Goal: Communication & Community: Answer question/provide support

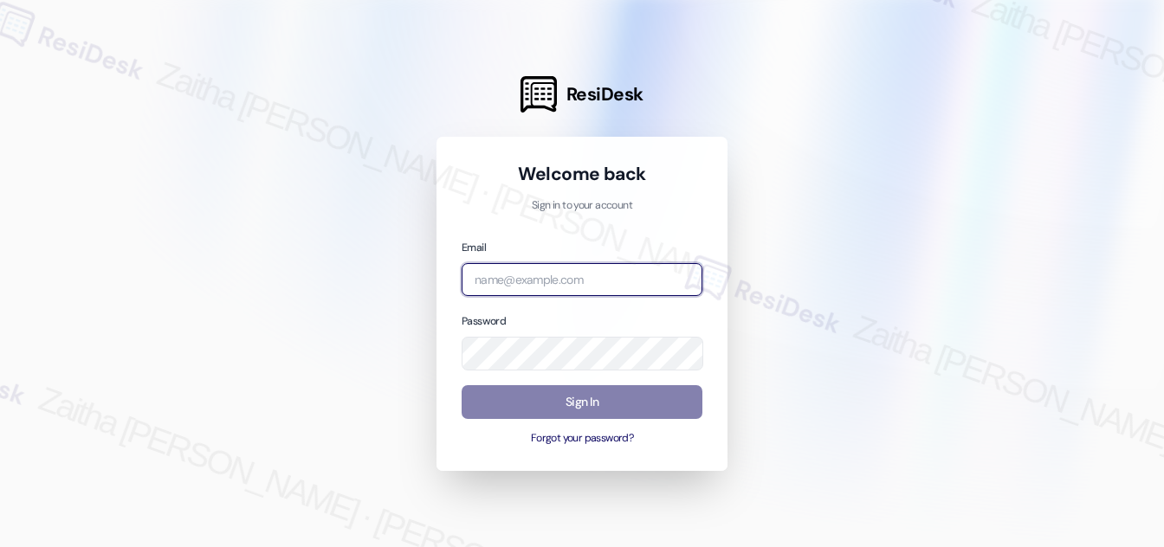
click at [539, 280] on input "email" at bounding box center [582, 280] width 241 height 34
type input "automated-surveys-[MEDICAL_DATA]_formerly_regency-zaitha.mae.[PERSON_NAME]@[MED…"
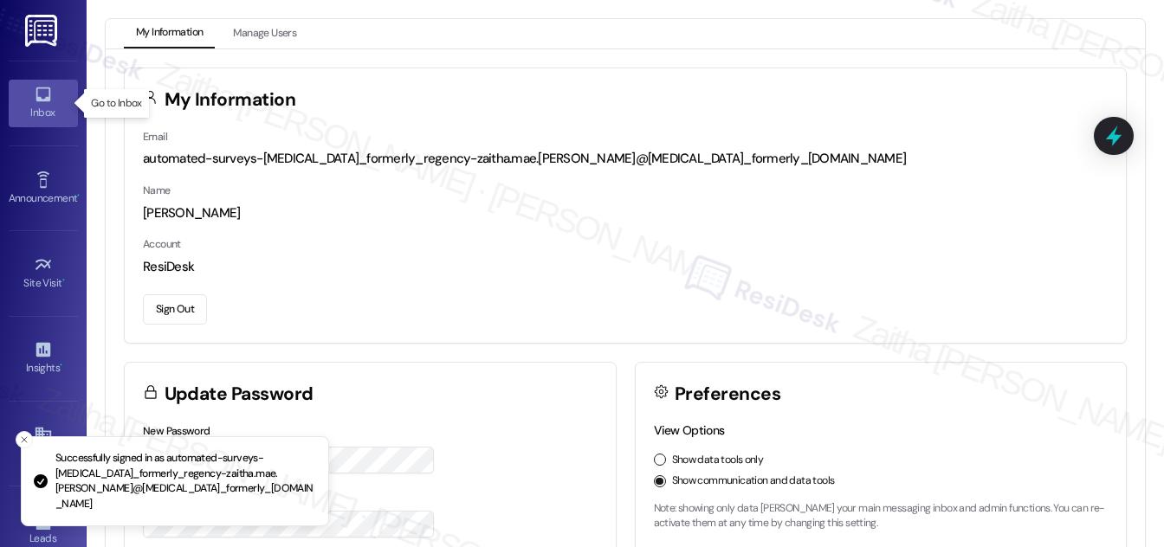
click at [36, 96] on icon at bounding box center [43, 94] width 15 height 15
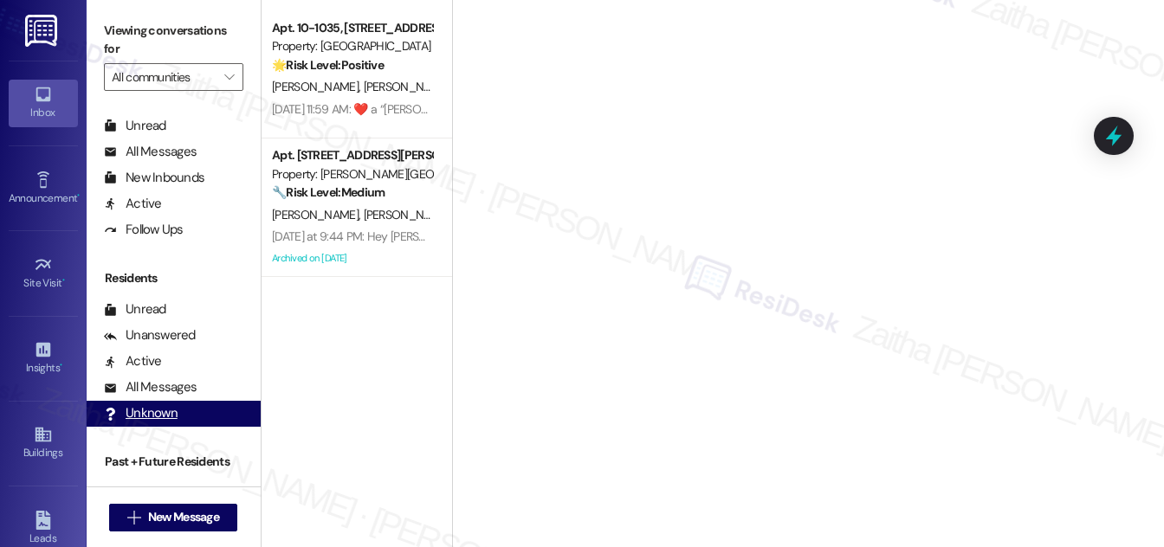
scroll to position [333, 0]
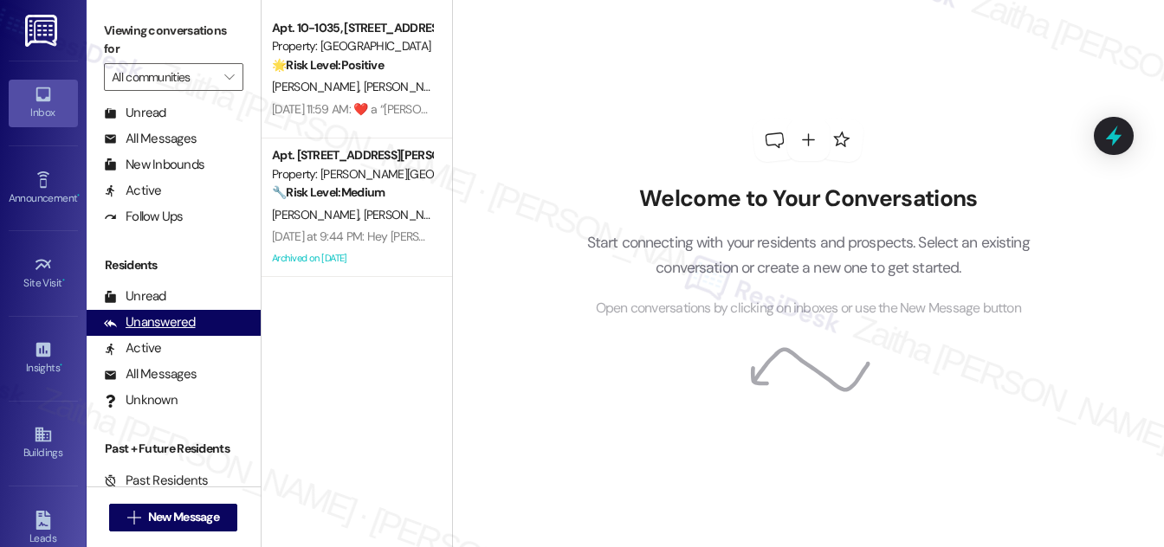
click at [169, 322] on div "Unanswered" at bounding box center [150, 323] width 92 height 18
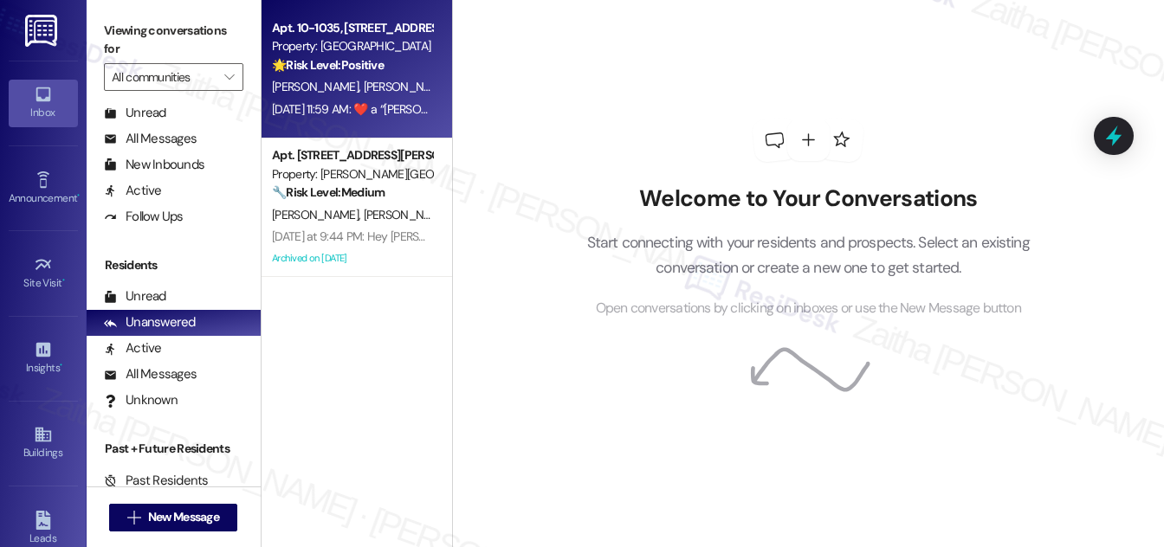
click at [425, 66] on div "🌟 Risk Level: Positive The resident is expressing gratitude, indicating positiv…" at bounding box center [352, 65] width 160 height 18
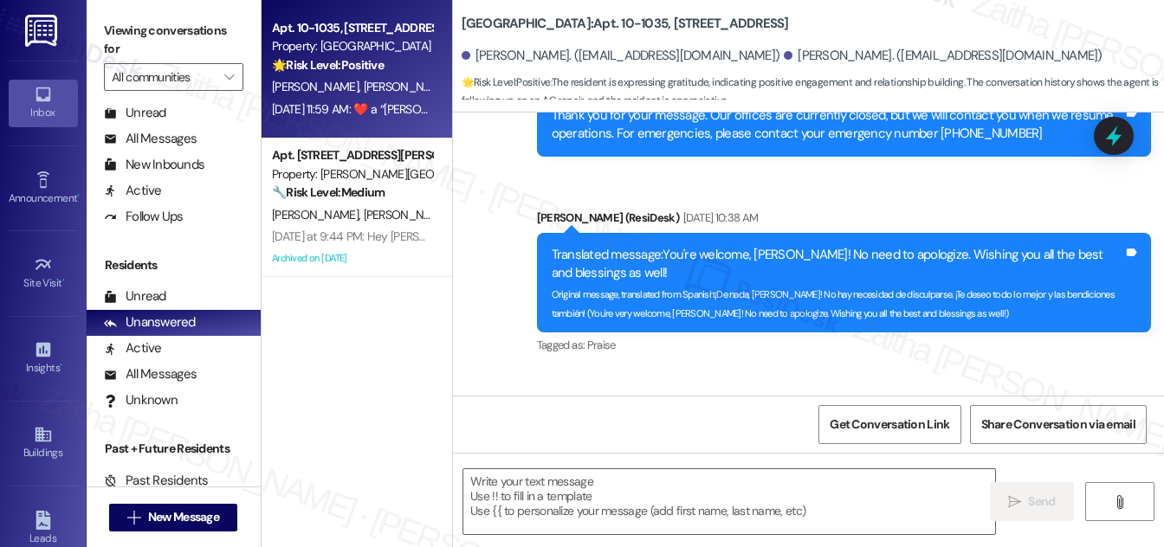
scroll to position [4296, 0]
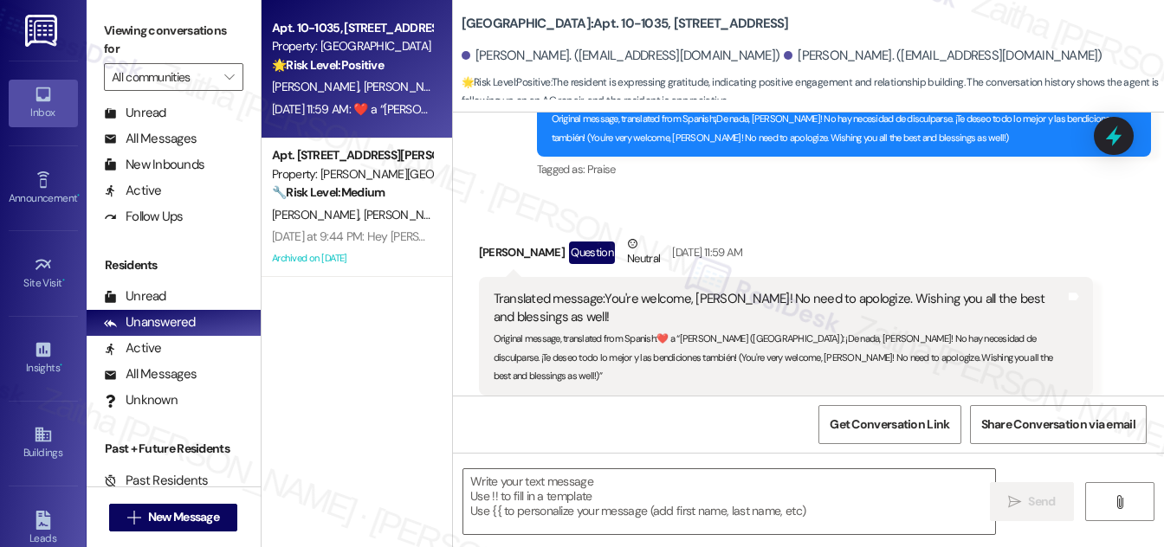
type textarea "Fetching suggested responses. Please feel free to read through the conversation…"
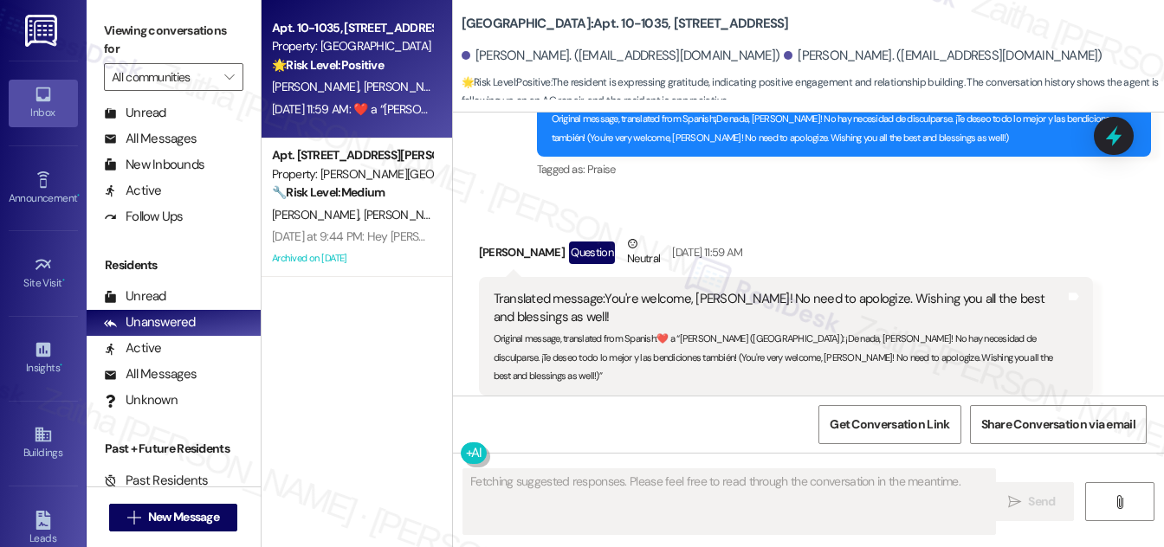
scroll to position [4297, 0]
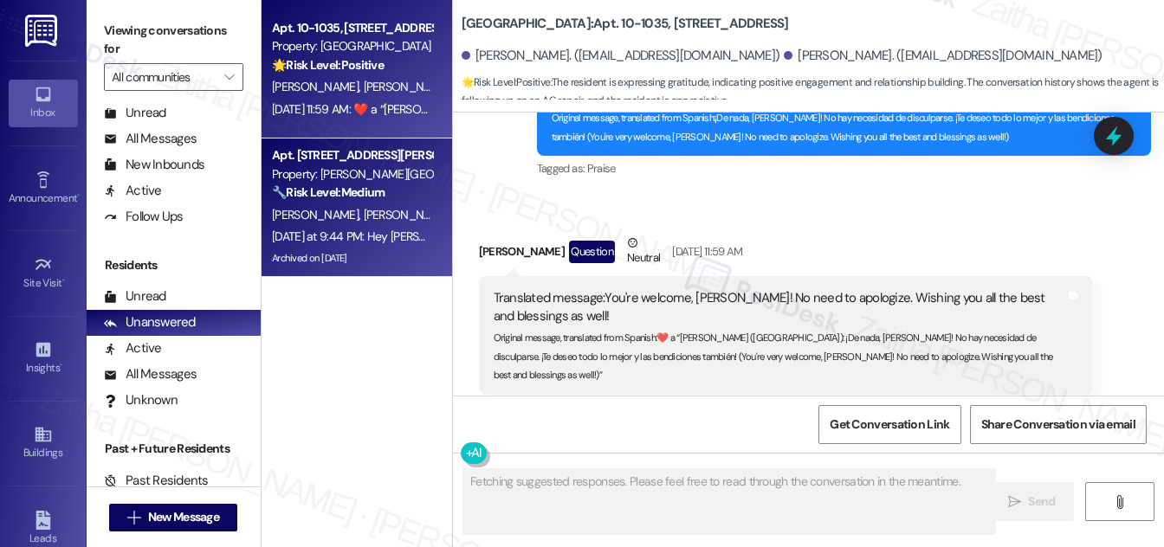
click at [413, 184] on div "🔧 Risk Level: Medium The resident is responding to a notice about balcony clean…" at bounding box center [352, 193] width 160 height 18
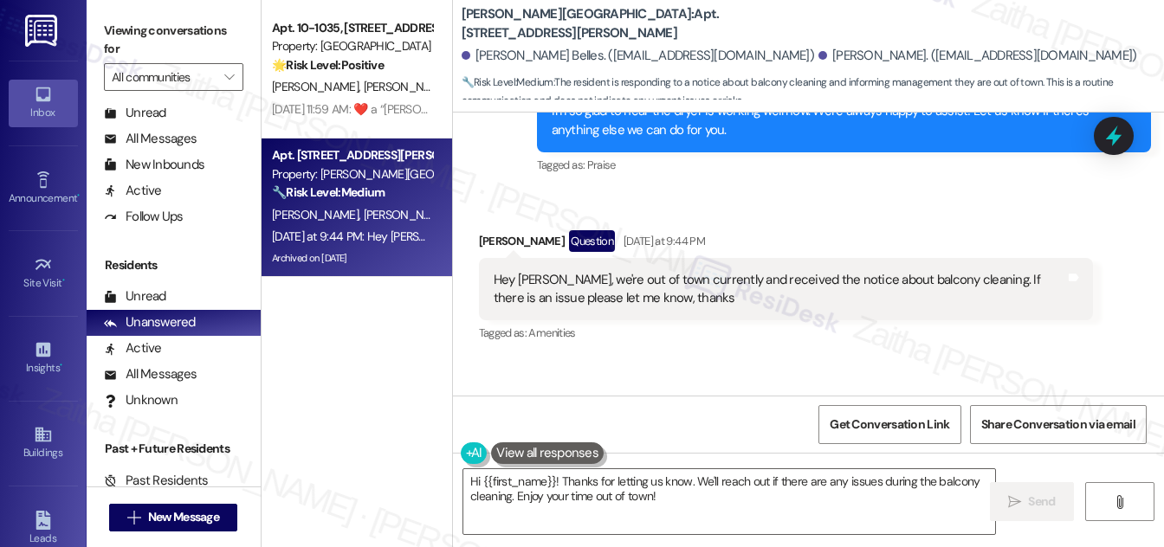
scroll to position [4633, 0]
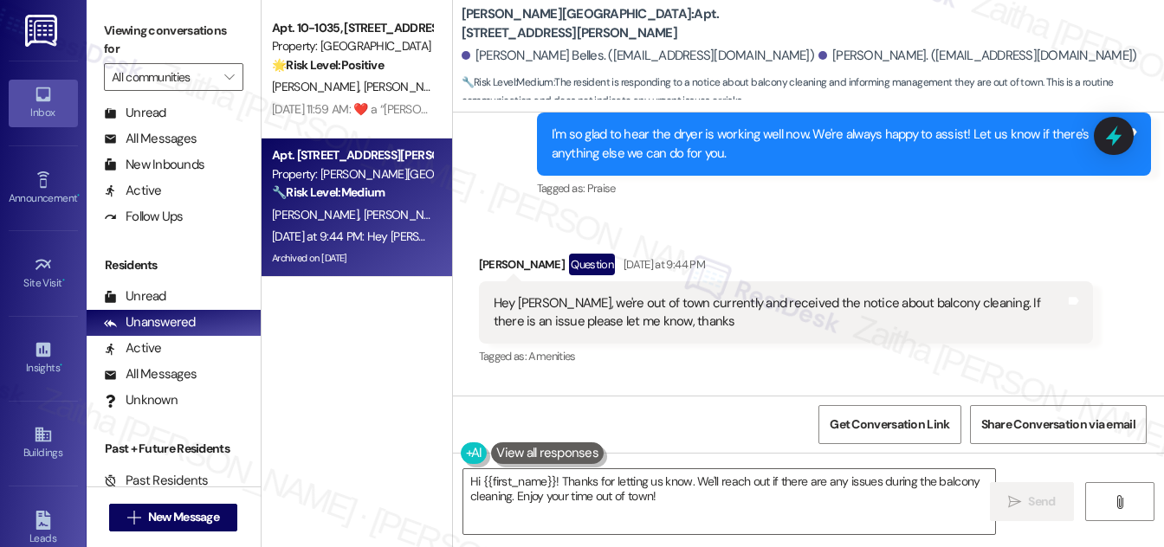
click at [492, 254] on div "[PERSON_NAME] Question [DATE] at 9:44 PM" at bounding box center [786, 268] width 614 height 28
copy div "[PERSON_NAME]"
click at [814, 241] on div "Received via SMS [PERSON_NAME] Question [DATE] at 9:44 PM Hey [PERSON_NAME], we…" at bounding box center [786, 312] width 640 height 142
click at [535, 482] on textarea "Hi {{first_name}}! Thanks for letting us know. We'll reach out if there are any…" at bounding box center [729, 501] width 532 height 65
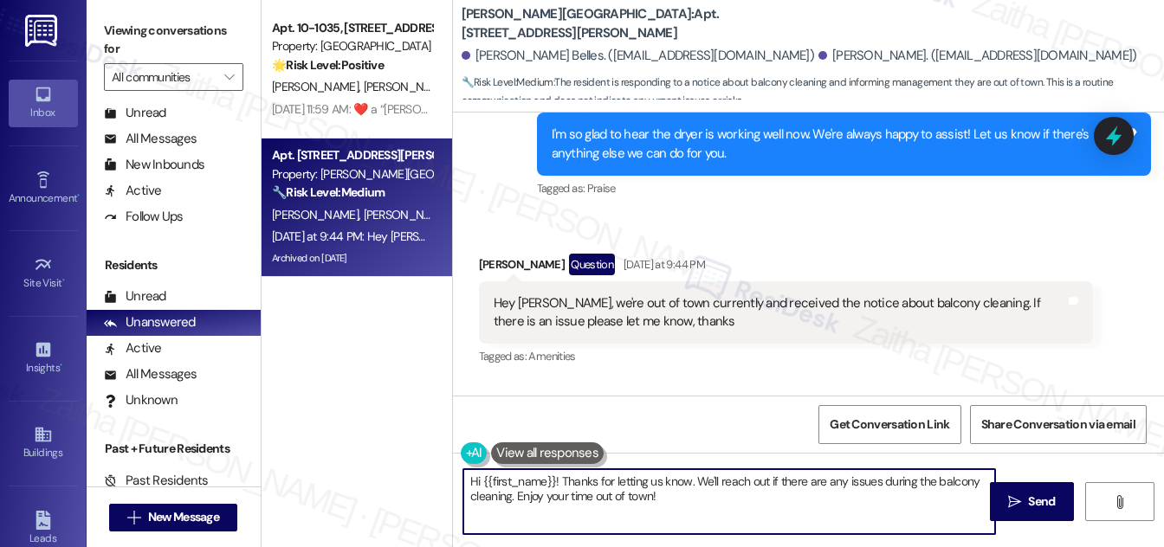
click at [535, 482] on textarea "Hi {{first_name}}! Thanks for letting us know. We'll reach out if there are any…" at bounding box center [729, 501] width 532 height 65
paste textarea "[PERSON_NAME]"
click at [611, 479] on textarea "Hi [PERSON_NAME]! Thanks for letting us know. We'll reach out if there are any …" at bounding box center [729, 501] width 532 height 65
click at [663, 479] on textarea "Hi [PERSON_NAME]! Thanks for letting me know. We'll reach out if there are any …" at bounding box center [729, 501] width 532 height 65
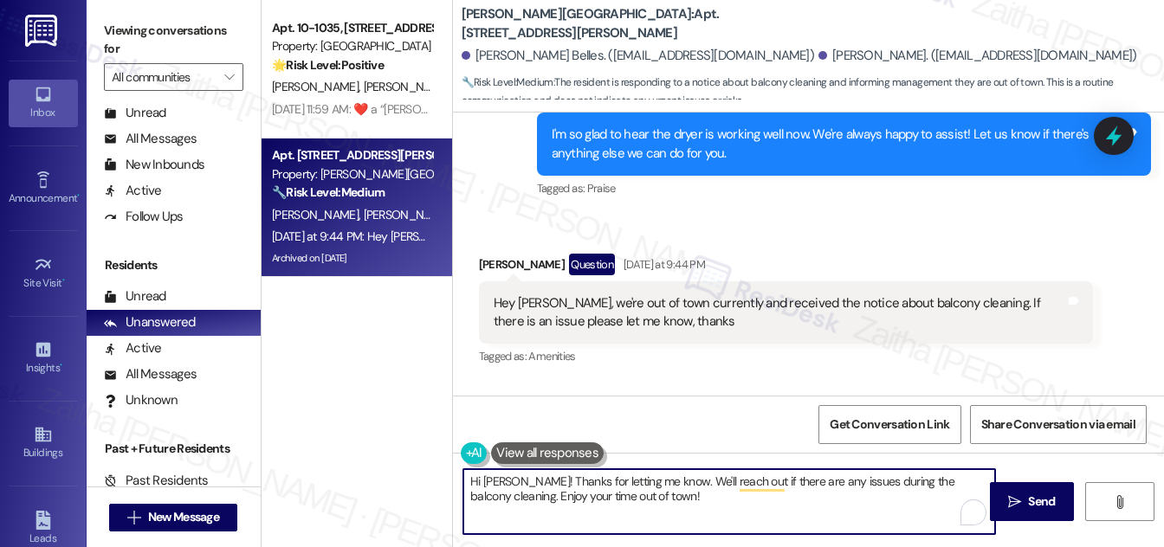
click at [663, 479] on textarea "Hi [PERSON_NAME]! Thanks for letting me know. We'll reach out if there are any …" at bounding box center [729, 501] width 532 height 65
type textarea "Hi [PERSON_NAME]! Thanks for letting me know. I'll reach out if there are any i…"
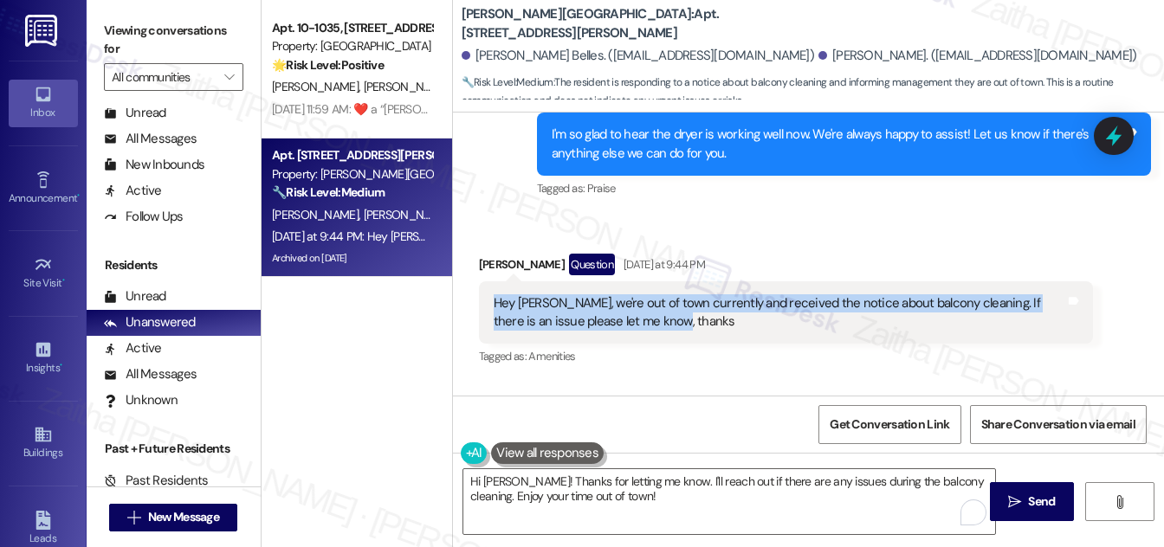
drag, startPoint x: 491, startPoint y: 226, endPoint x: 678, endPoint y: 255, distance: 189.3
click at [678, 295] on div "Hey [PERSON_NAME], we're out of town currently and received the notice about ba…" at bounding box center [780, 313] width 572 height 37
copy div "Hey [PERSON_NAME], we're out of town currently and received the notice about ba…"
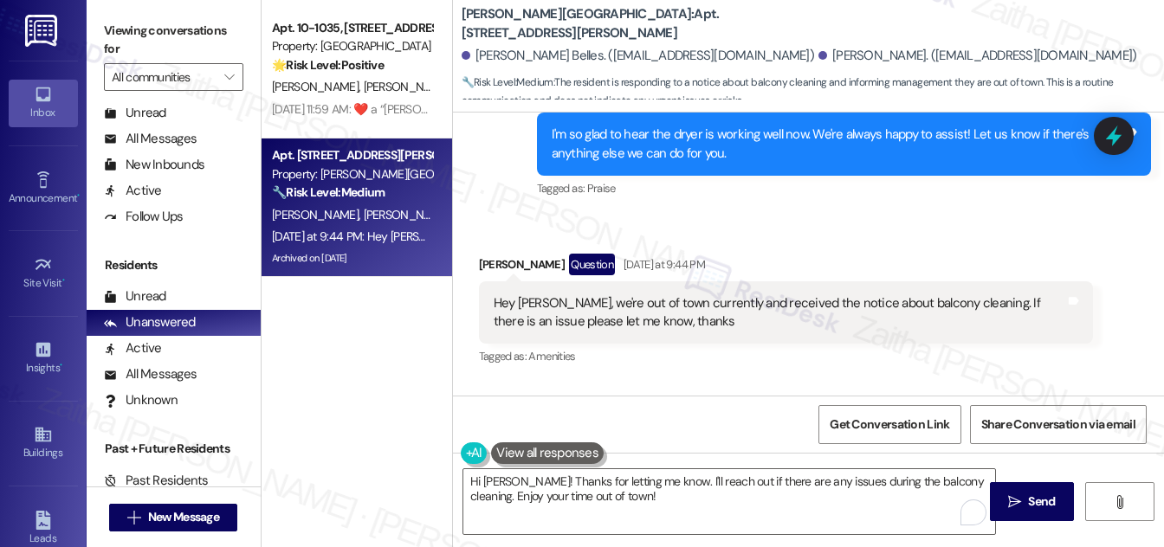
click at [836, 344] on div "Tagged as: Amenities Click to highlight conversations about Amenities" at bounding box center [786, 356] width 614 height 25
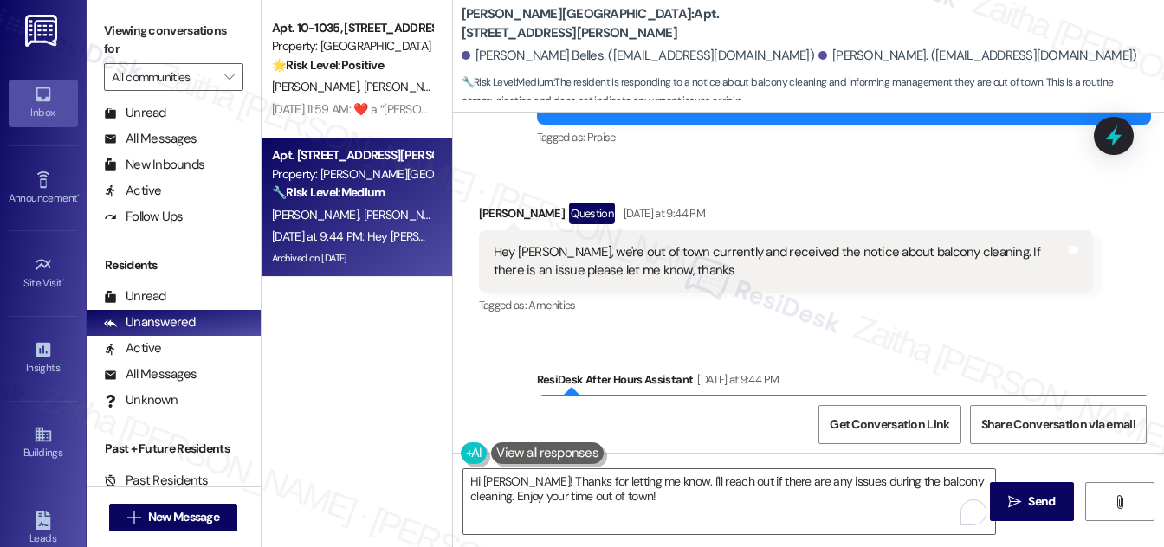
scroll to position [4712, 0]
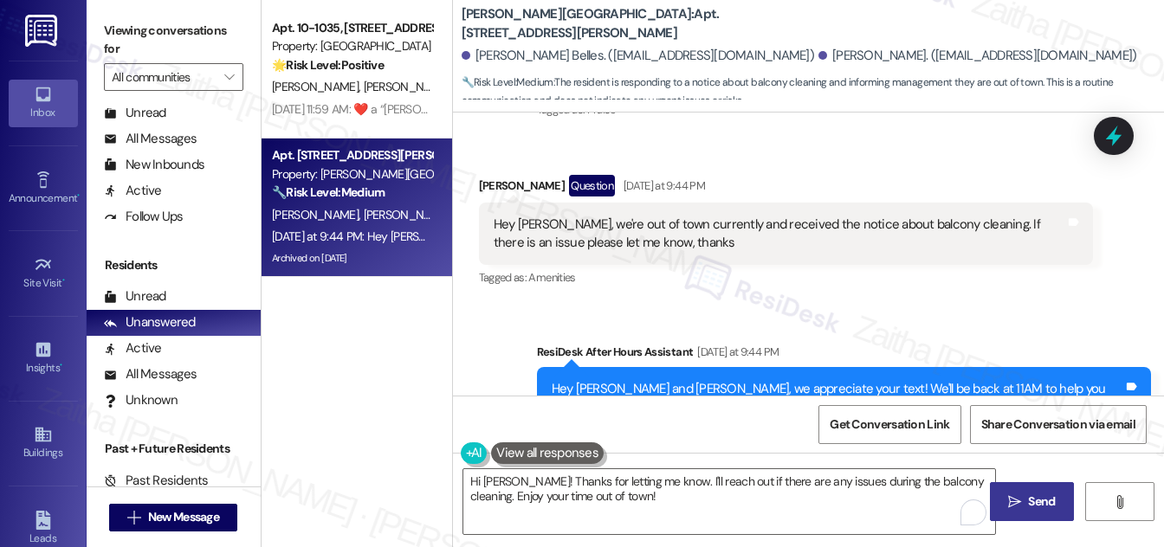
click at [1043, 498] on span "Send" at bounding box center [1041, 502] width 27 height 18
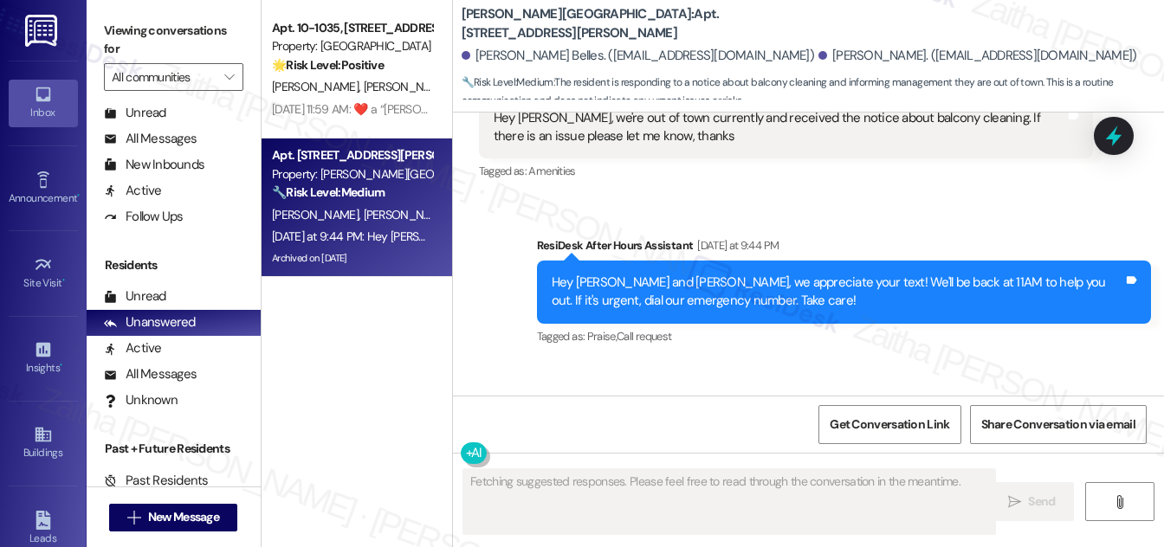
scroll to position [4852, 0]
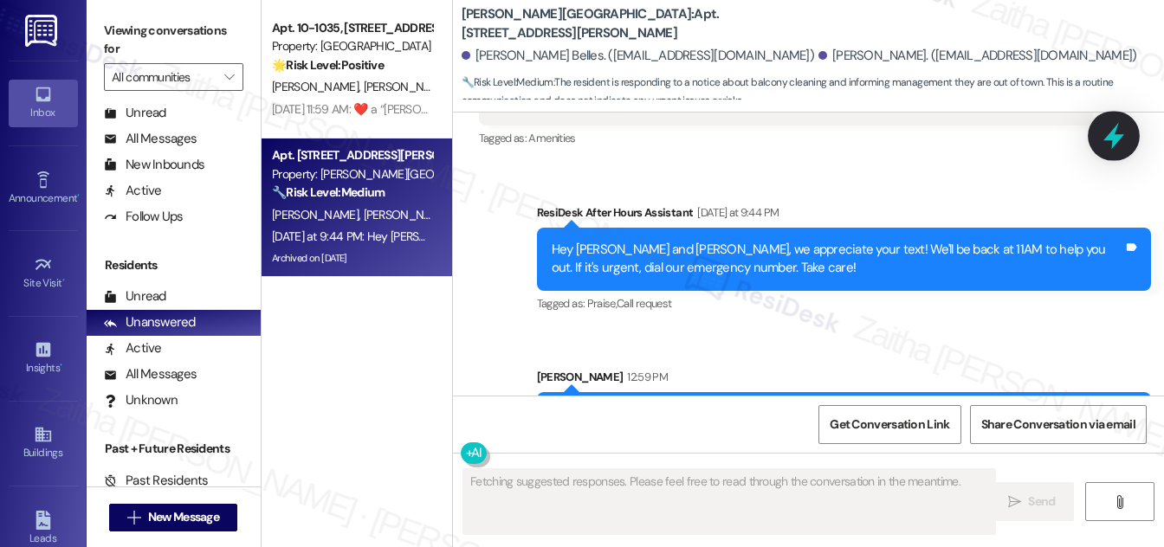
click at [1117, 133] on icon at bounding box center [1113, 135] width 29 height 29
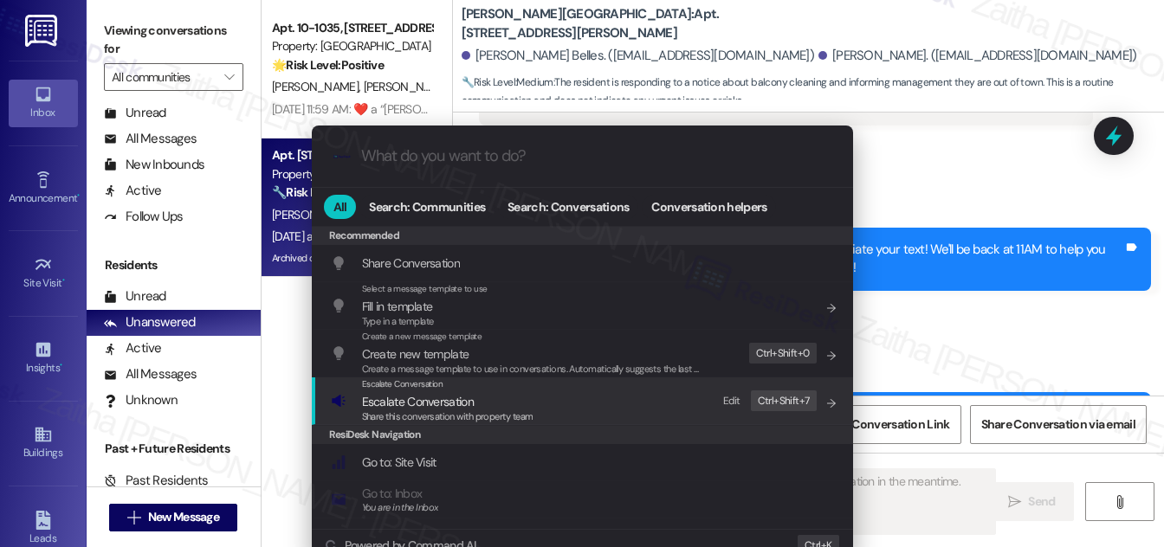
click at [422, 404] on span "Escalate Conversation" at bounding box center [418, 402] width 112 height 16
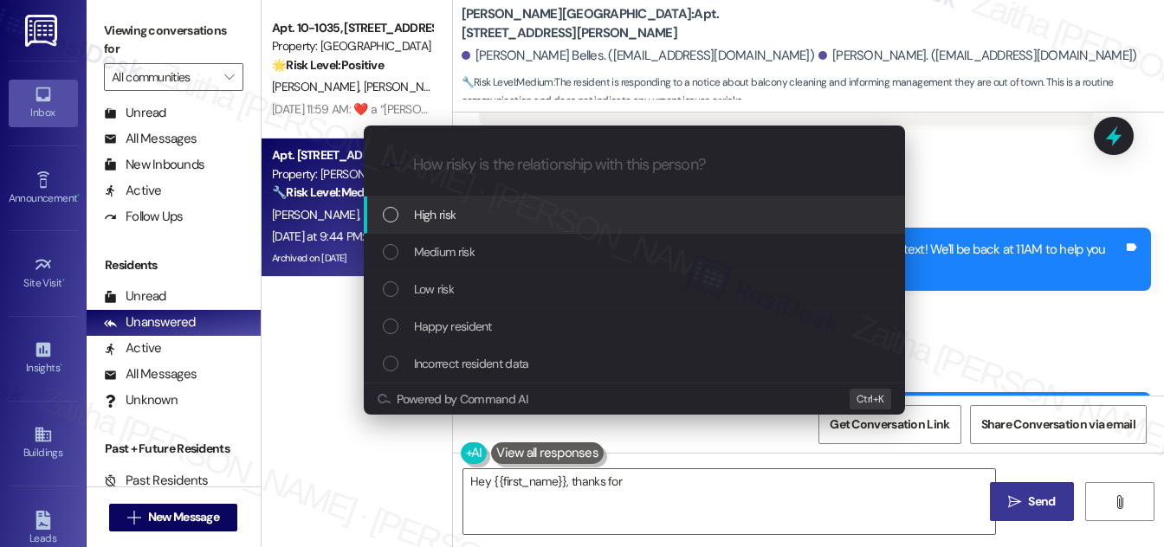
click at [457, 291] on div "Low risk" at bounding box center [636, 289] width 507 height 19
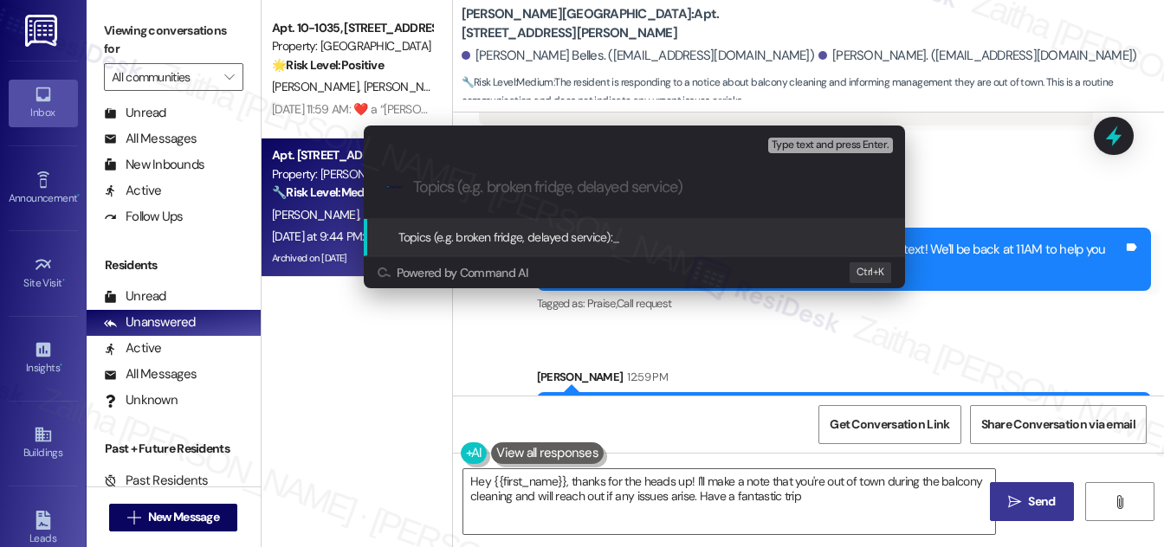
type textarea "Hey {{first_name}}, thanks for the heads up! I'll make a note that you're out o…"
paste input "Inquiry Regarding Balcony Cleaning Notic"
type input "Inquiry Regarding Balcony Cleaning Notice"
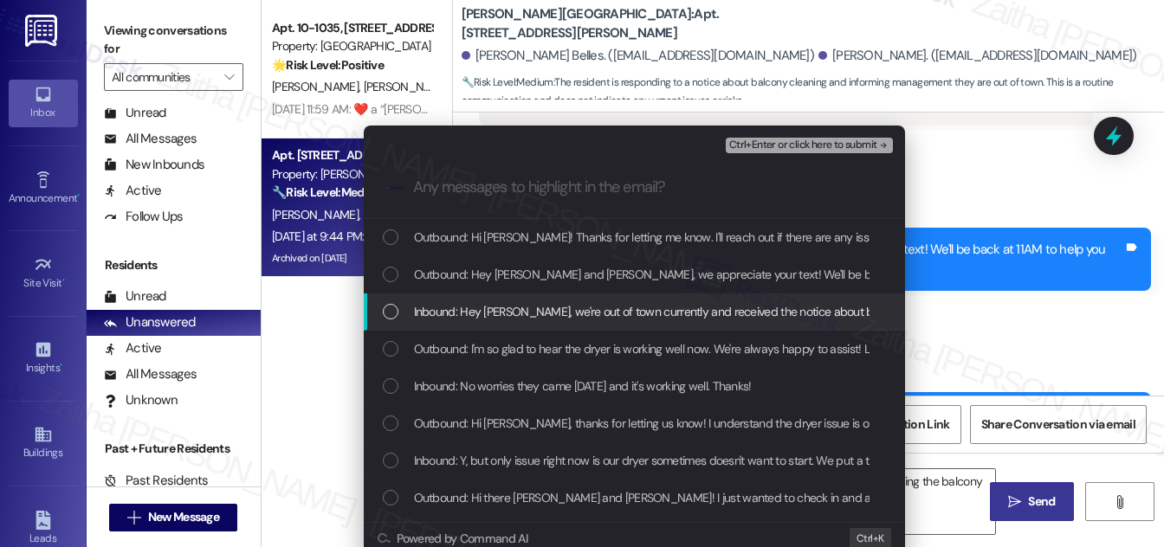
click at [384, 314] on div "List of options" at bounding box center [391, 312] width 16 height 16
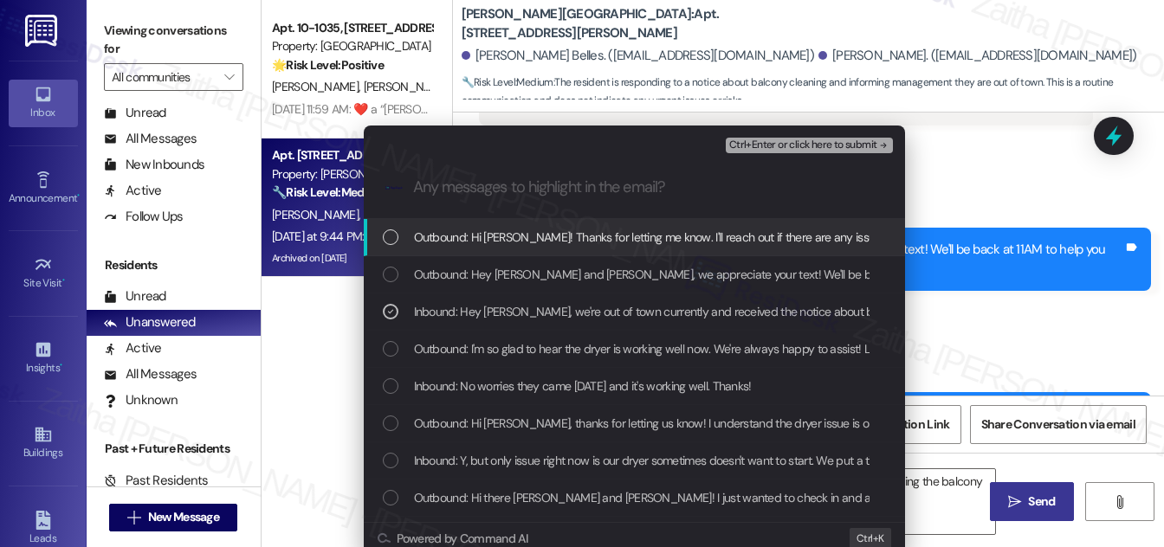
click at [818, 149] on span "Ctrl+Enter or click here to submit" at bounding box center [803, 145] width 148 height 12
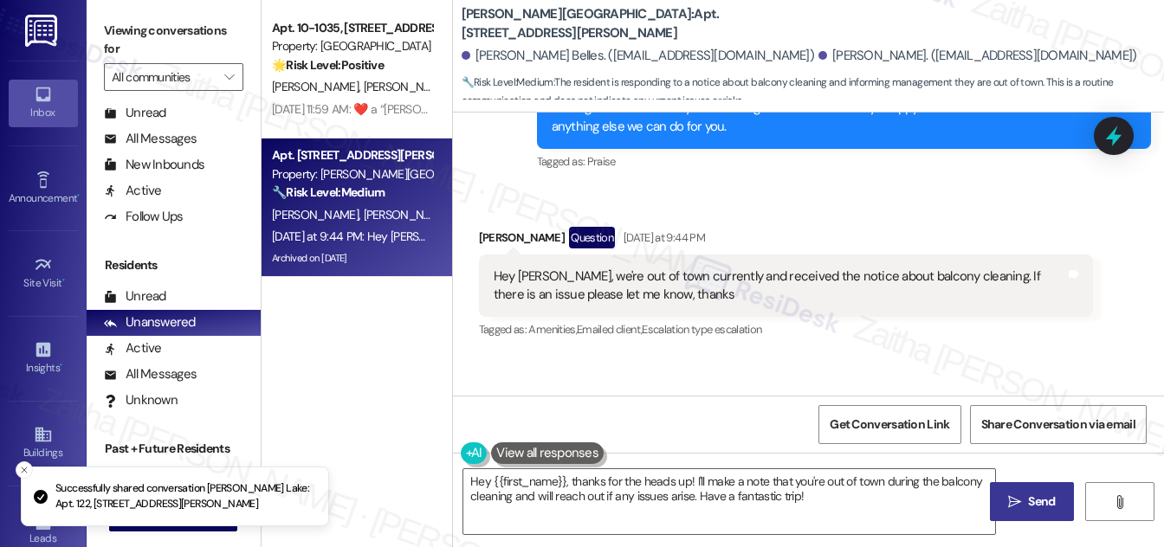
scroll to position [4641, 0]
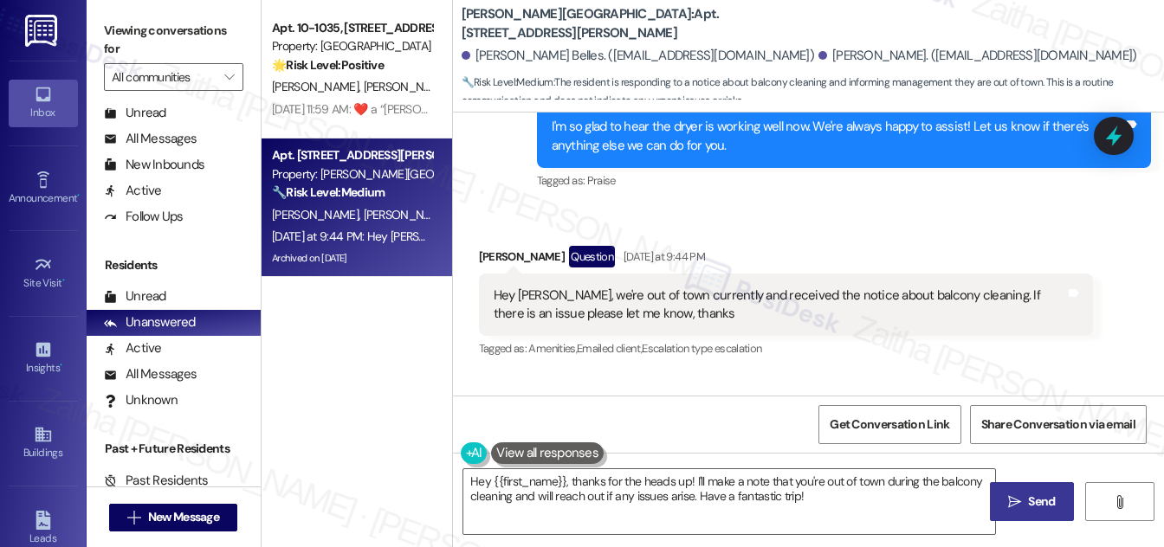
click at [851, 207] on div "Received via SMS [PERSON_NAME] Question [DATE] at 9:44 PM Hey [PERSON_NAME], we…" at bounding box center [808, 291] width 711 height 168
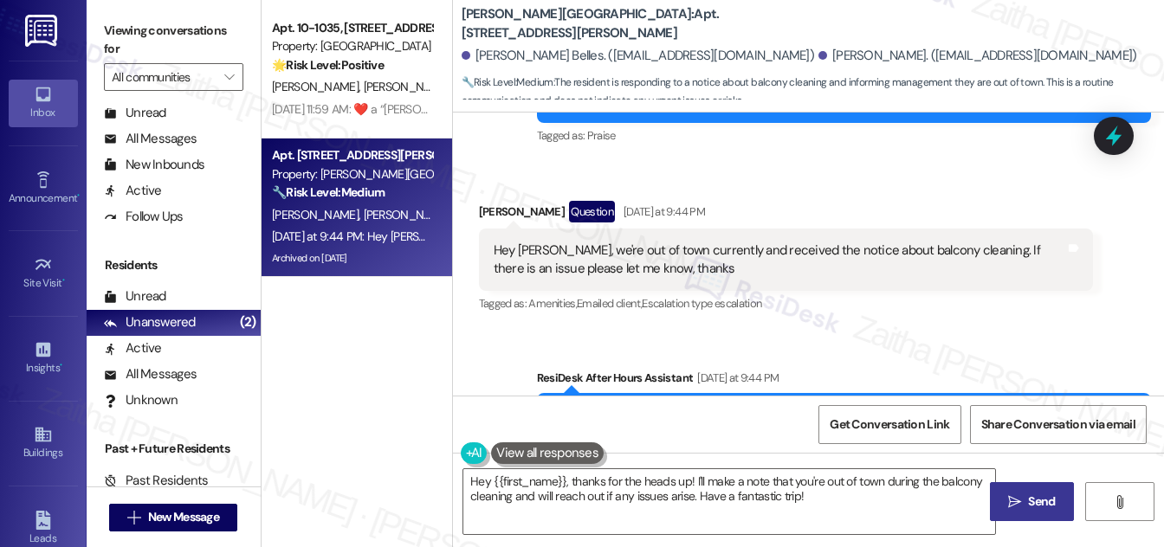
scroll to position [4562, 0]
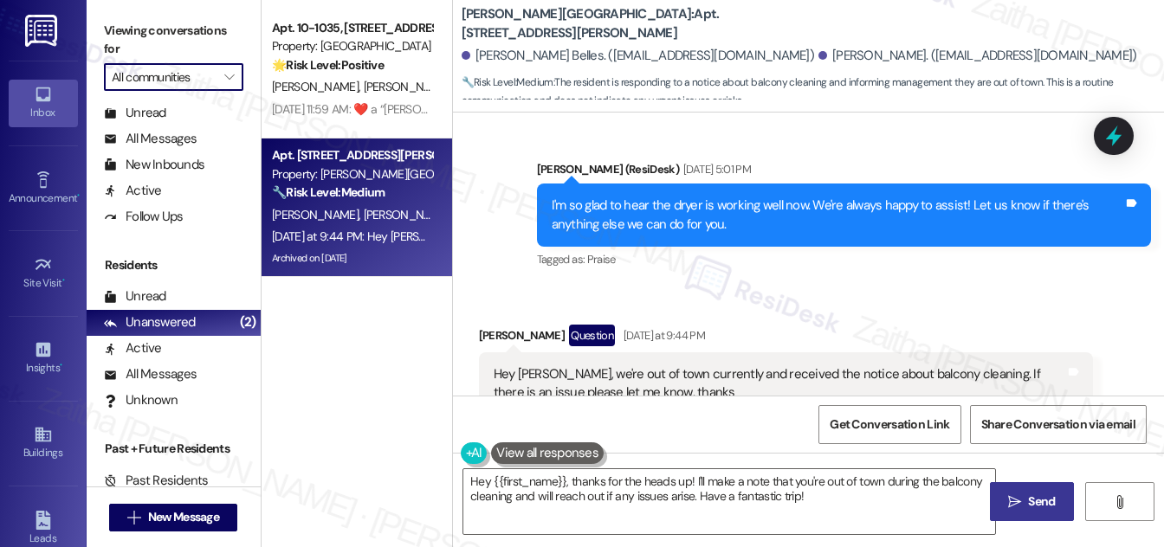
click at [211, 80] on input "All communities" at bounding box center [164, 77] width 104 height 28
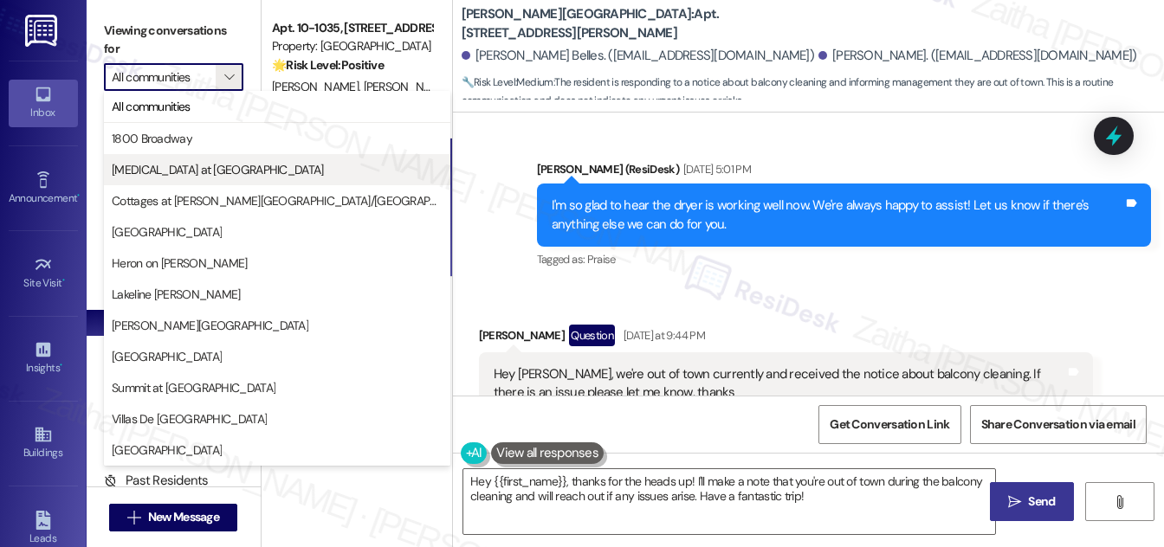
click at [206, 167] on span "[MEDICAL_DATA] at [GEOGRAPHIC_DATA]" at bounding box center [218, 169] width 212 height 17
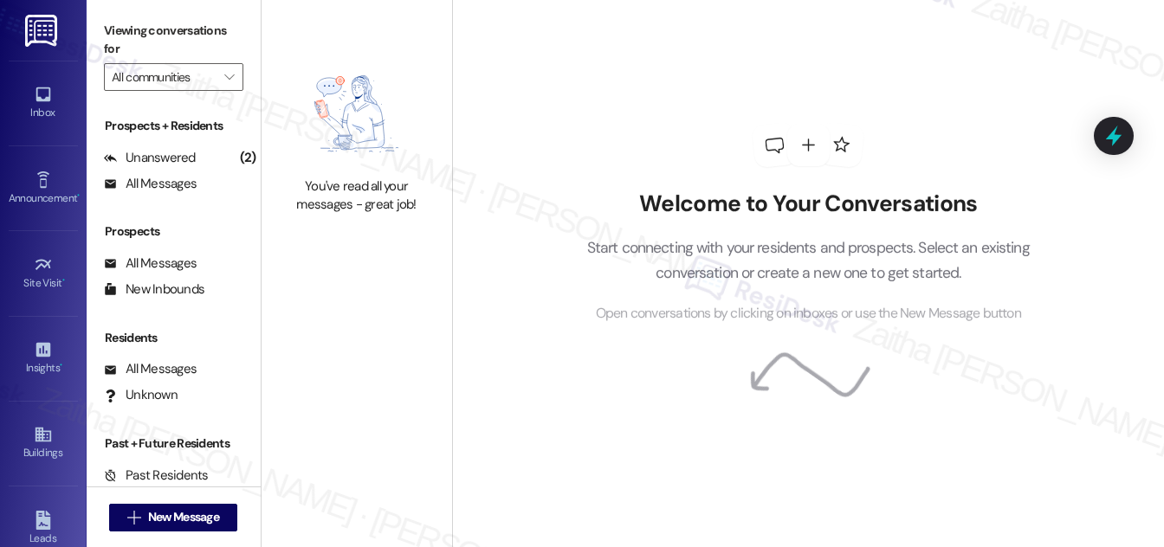
type input "[MEDICAL_DATA] at [GEOGRAPHIC_DATA]"
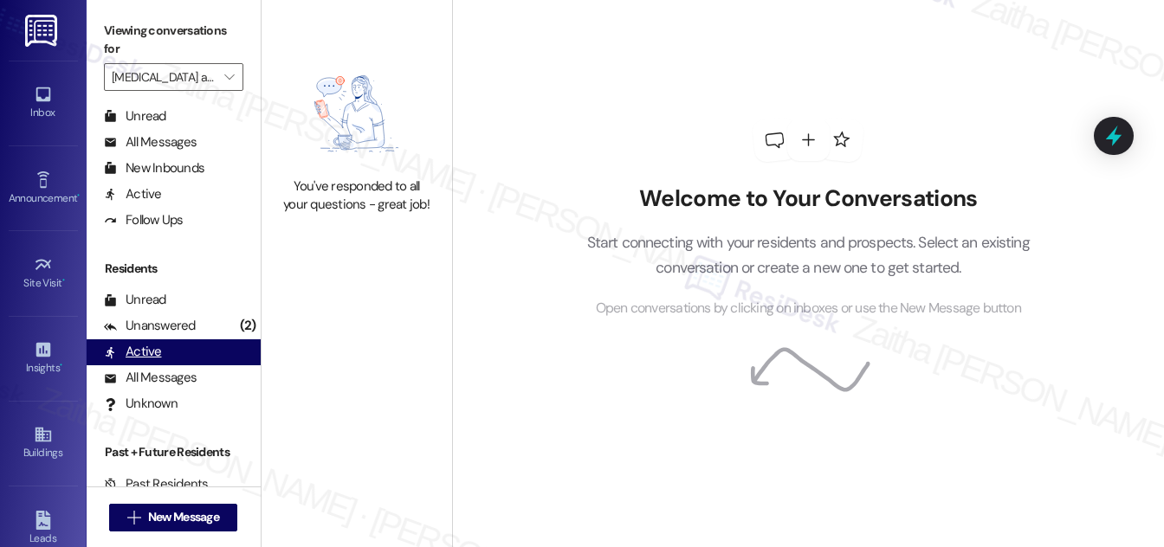
scroll to position [333, 0]
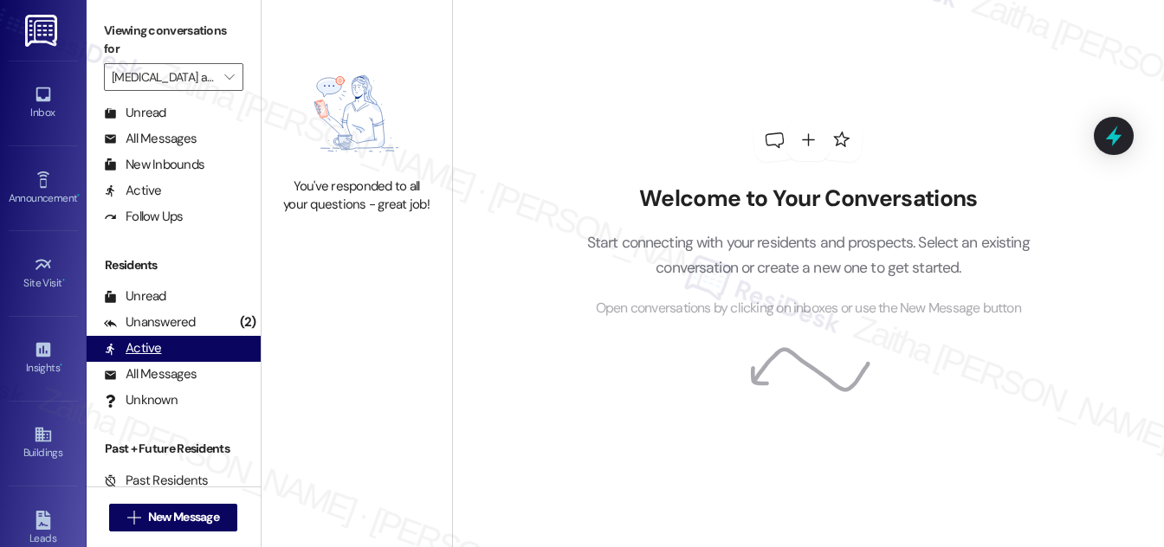
drag, startPoint x: 157, startPoint y: 379, endPoint x: 152, endPoint y: 358, distance: 21.2
click at [156, 379] on div "All Messages" at bounding box center [150, 375] width 93 height 18
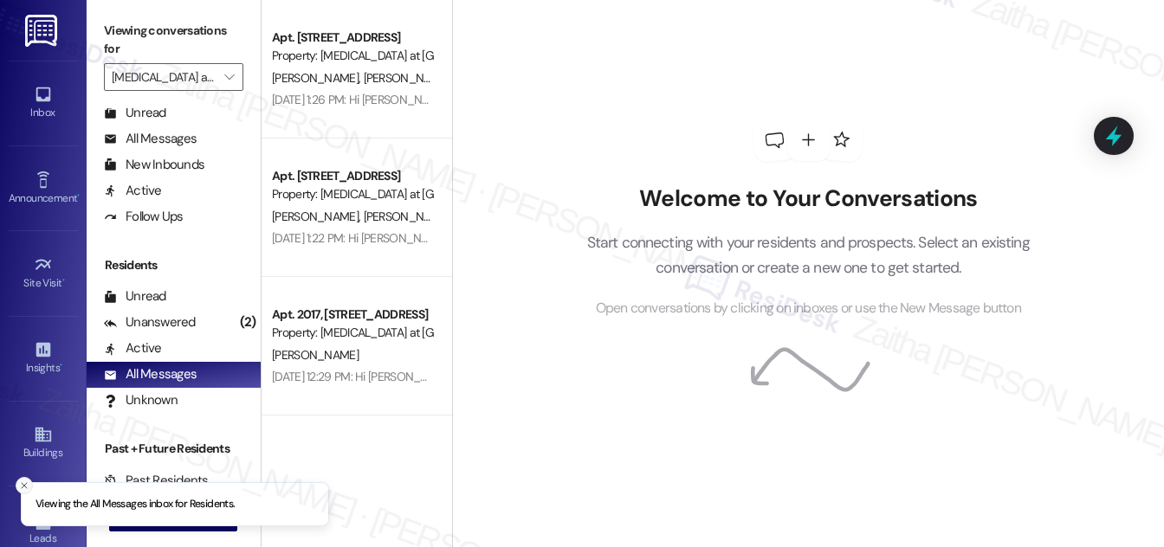
click at [27, 483] on icon "Close toast" at bounding box center [24, 486] width 10 height 10
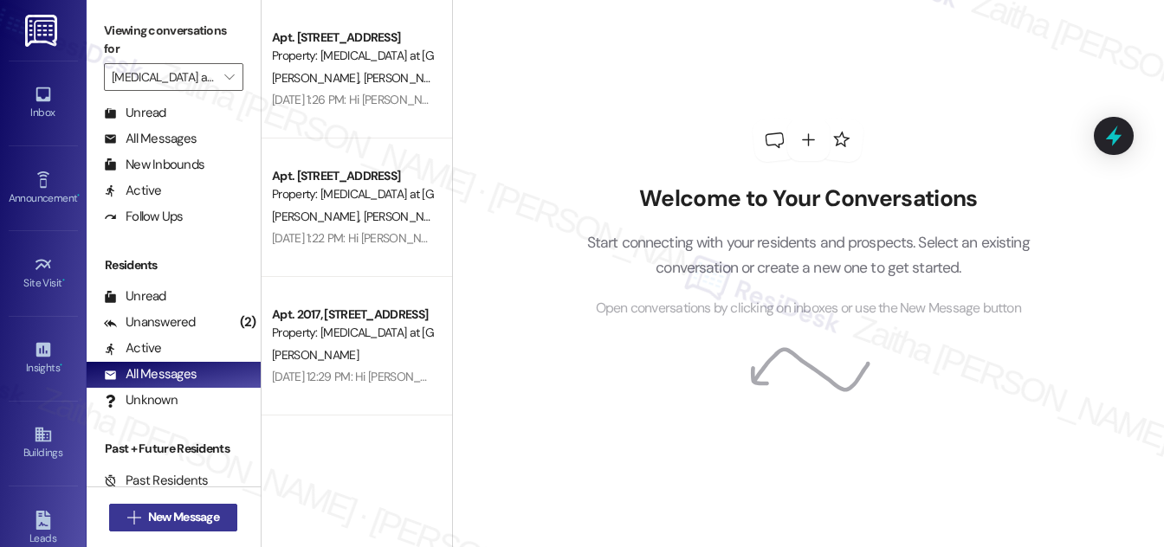
click at [185, 518] on span "New Message" at bounding box center [183, 517] width 71 height 18
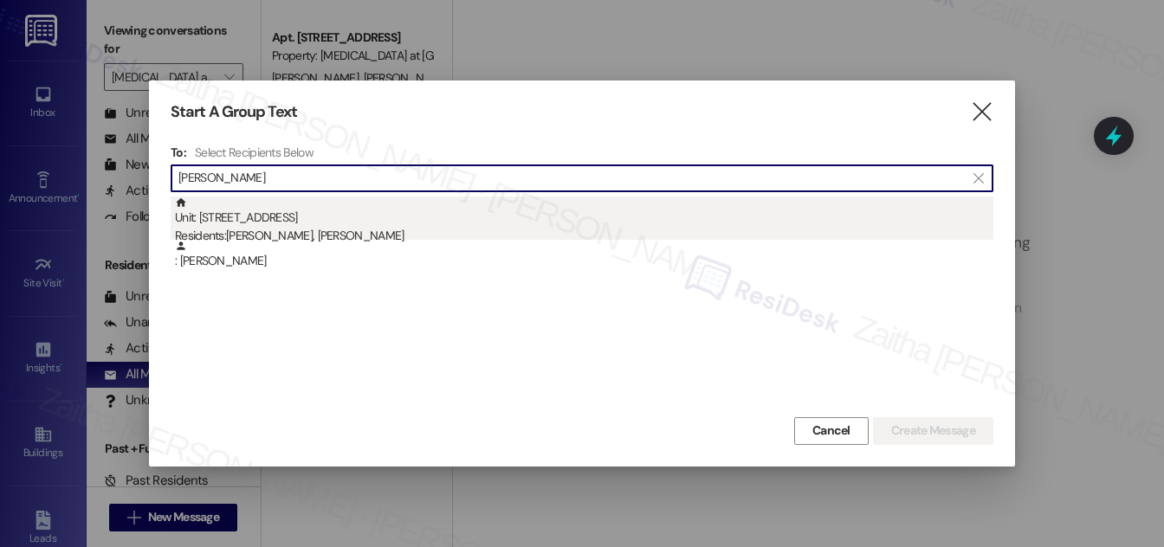
type input "[PERSON_NAME]"
click at [306, 229] on div "Residents: [PERSON_NAME], [PERSON_NAME]" at bounding box center [584, 236] width 819 height 18
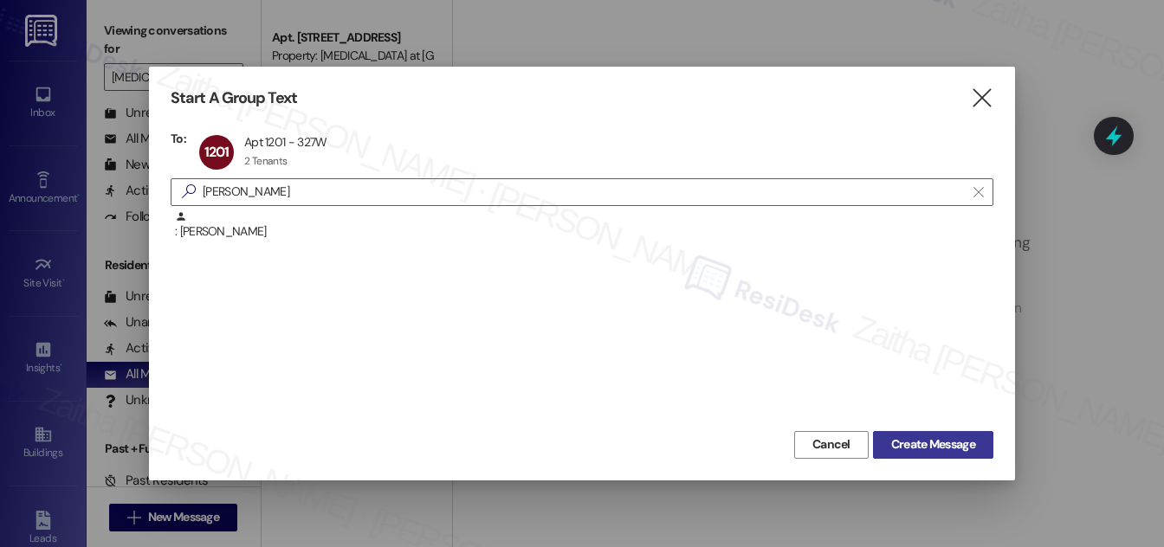
click at [928, 440] on span "Create Message" at bounding box center [933, 445] width 84 height 18
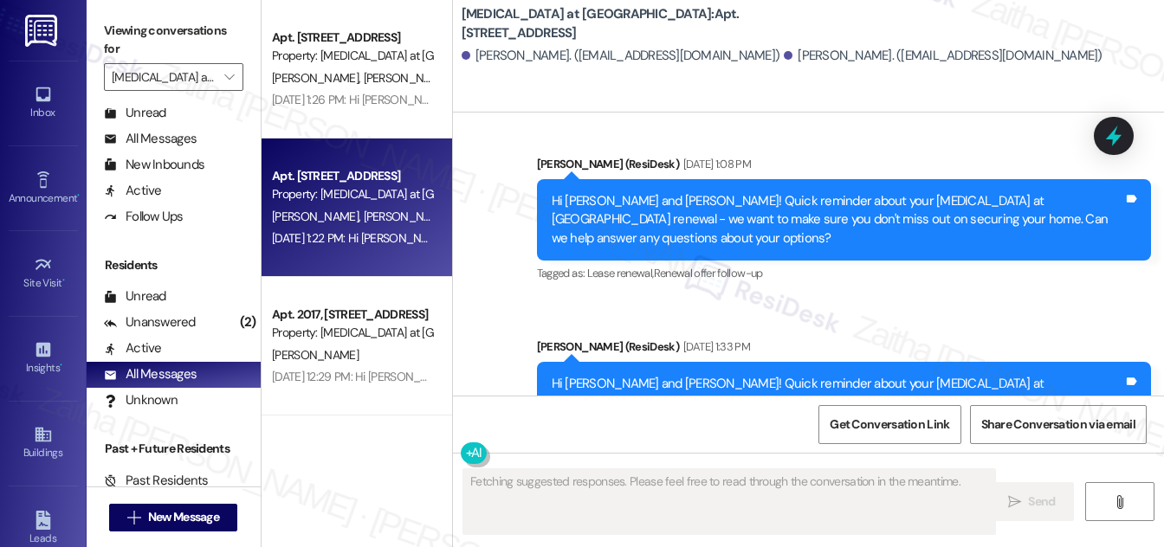
scroll to position [1778, 0]
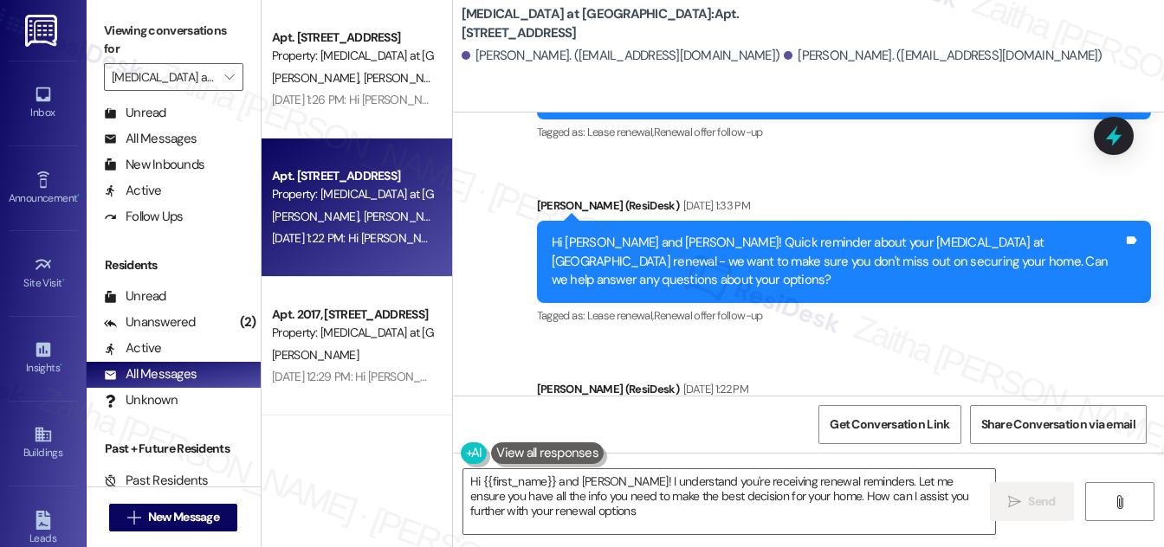
type textarea "Hi {{first_name}} and [PERSON_NAME]! I understand you're receiving renewal remi…"
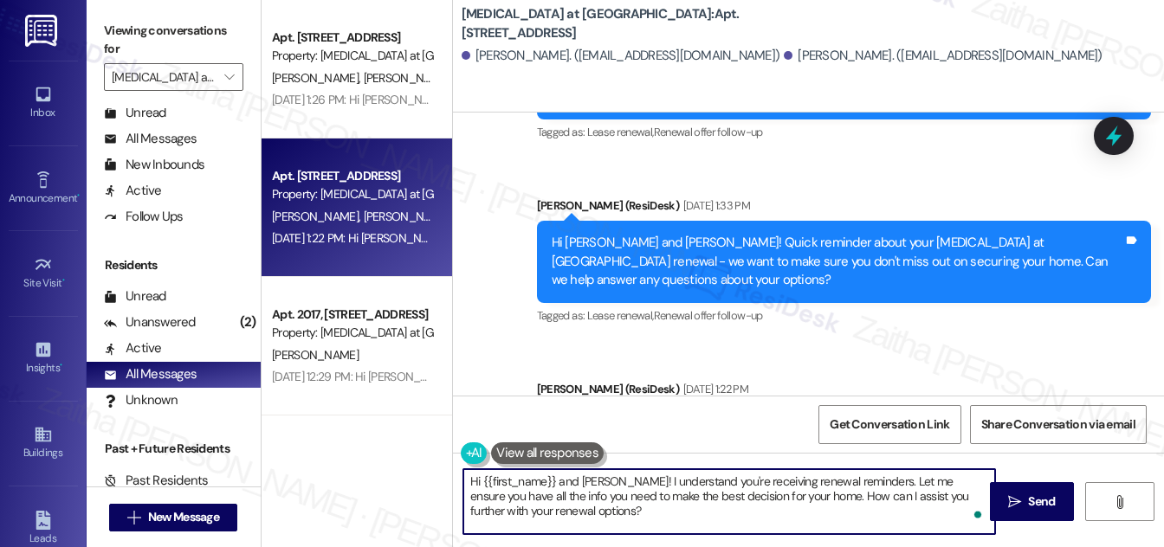
drag, startPoint x: 466, startPoint y: 482, endPoint x: 558, endPoint y: 507, distance: 95.2
click at [557, 507] on textarea "Hi {{first_name}} and [PERSON_NAME]! I understand you're receiving renewal remi…" at bounding box center [729, 501] width 532 height 65
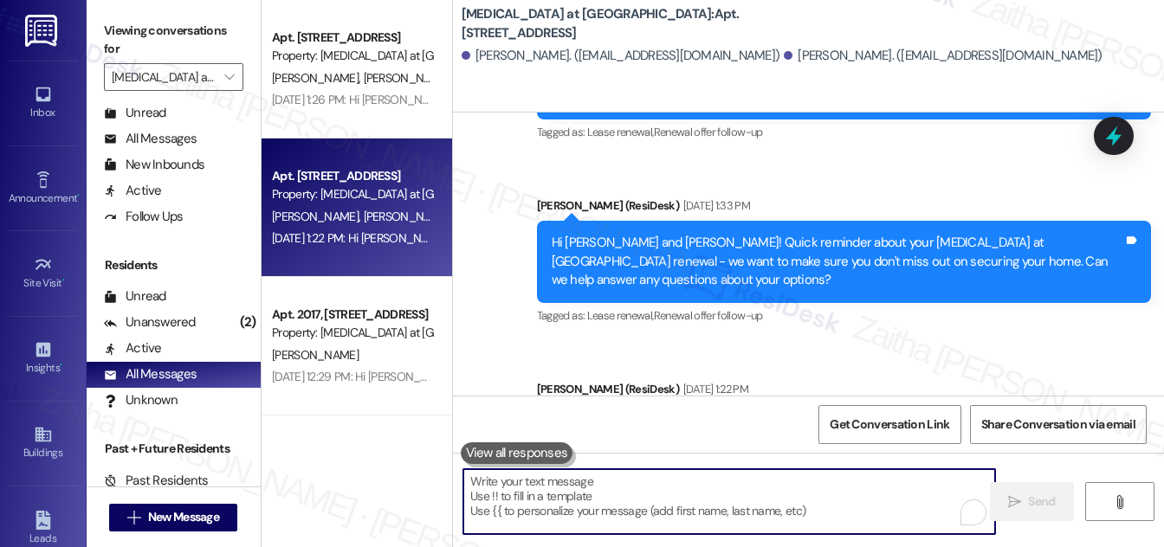
paste textarea "Hi {{first_name}}! Just a heads-up that your {{property}} lease renewal is past…"
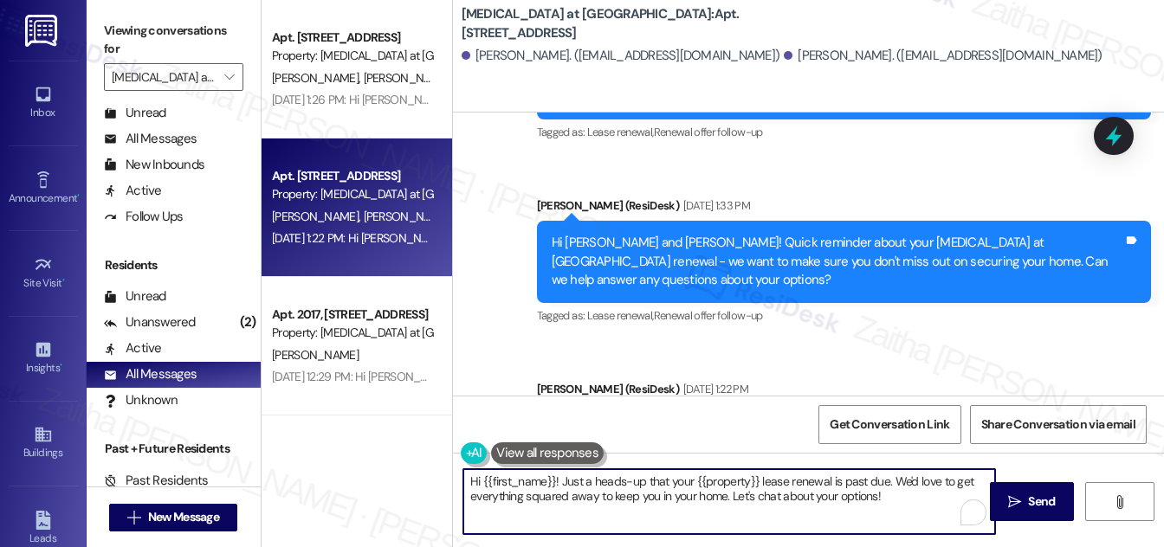
type textarea "Hi {{first_name}}! Just a heads-up that your {{property}} lease renewal is past…"
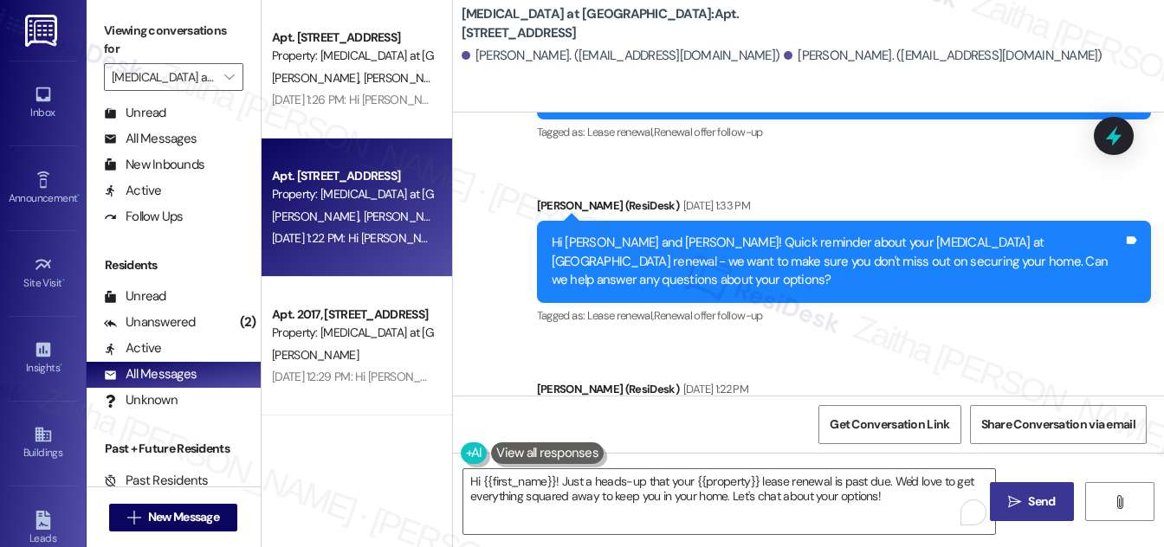
click at [1028, 501] on span "Send" at bounding box center [1041, 502] width 27 height 18
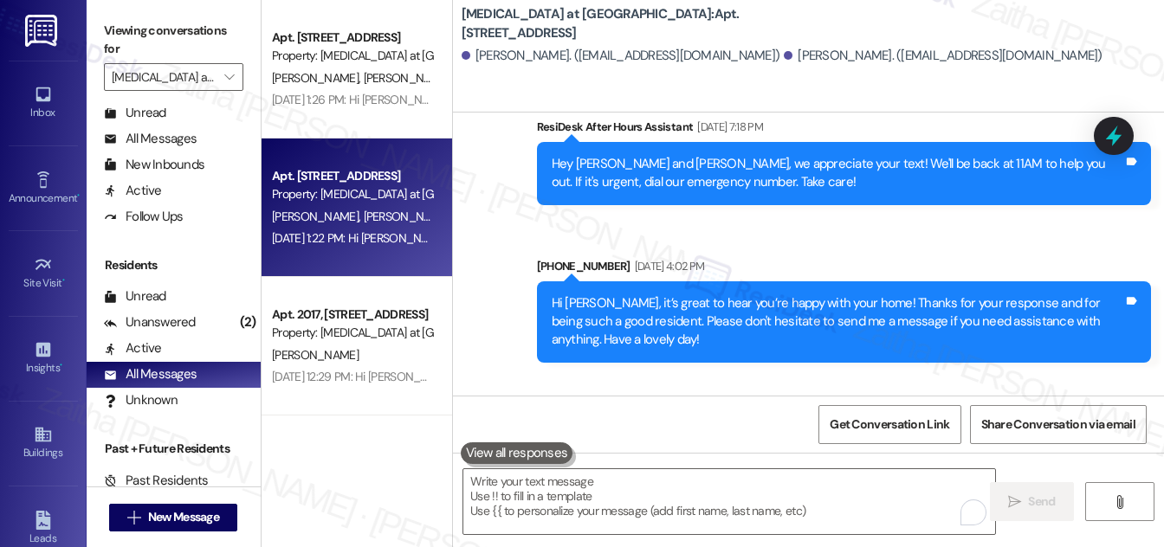
scroll to position [327, 0]
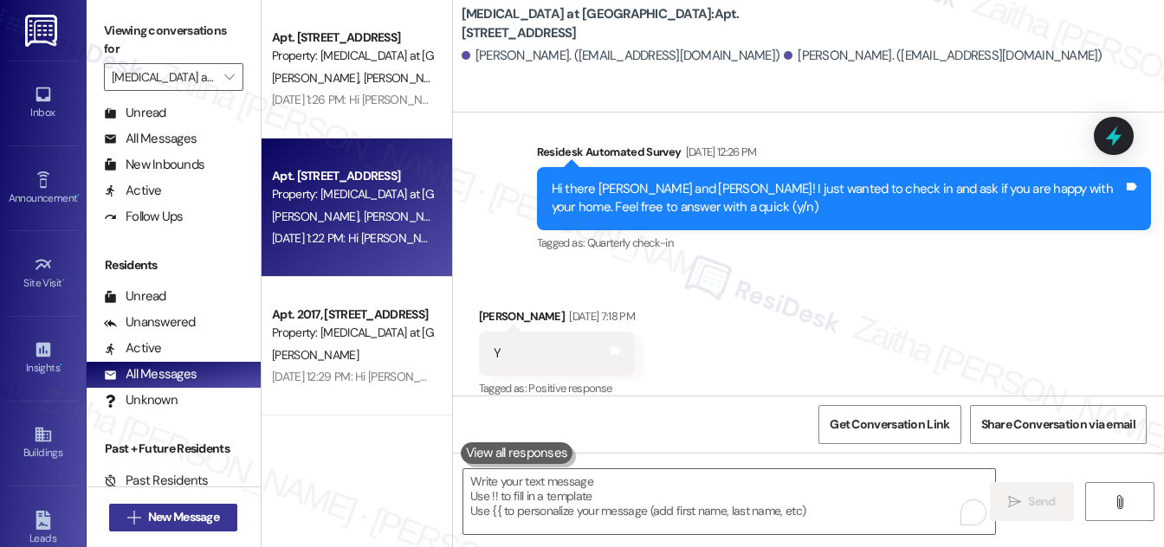
click at [170, 515] on span "New Message" at bounding box center [183, 517] width 71 height 18
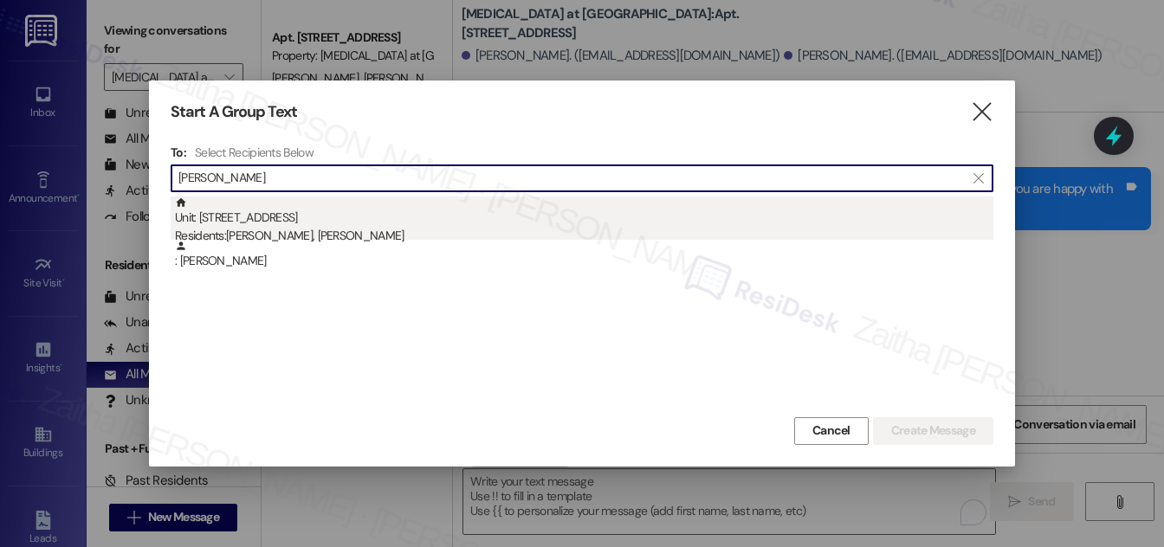
type input "[PERSON_NAME]"
click at [301, 214] on div "Unit: [STREET_ADDRESS] Residents: [PERSON_NAME], [PERSON_NAME]" at bounding box center [584, 221] width 819 height 49
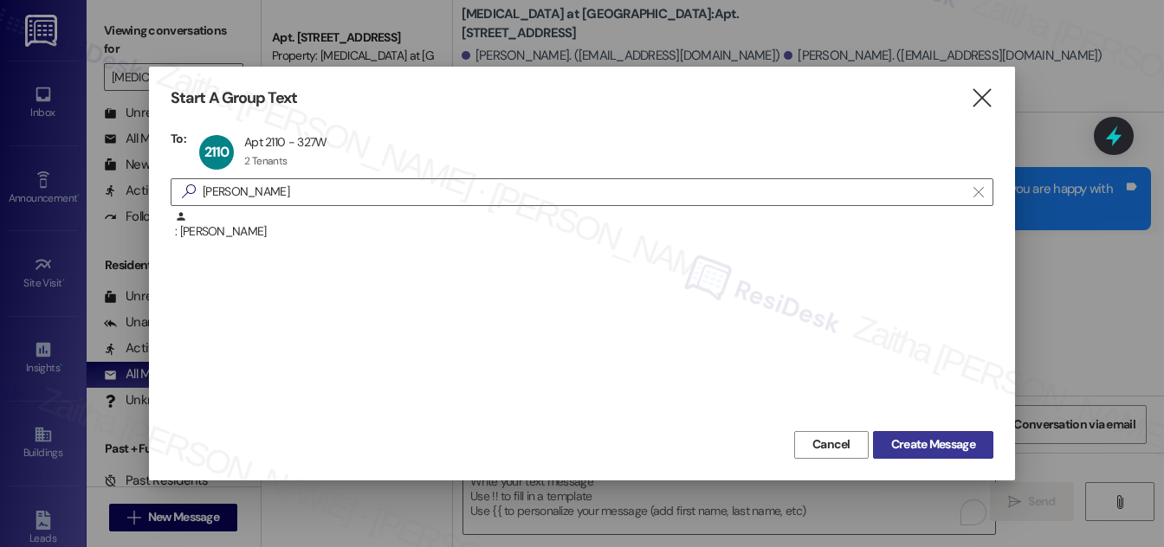
click at [929, 440] on span "Create Message" at bounding box center [933, 445] width 84 height 18
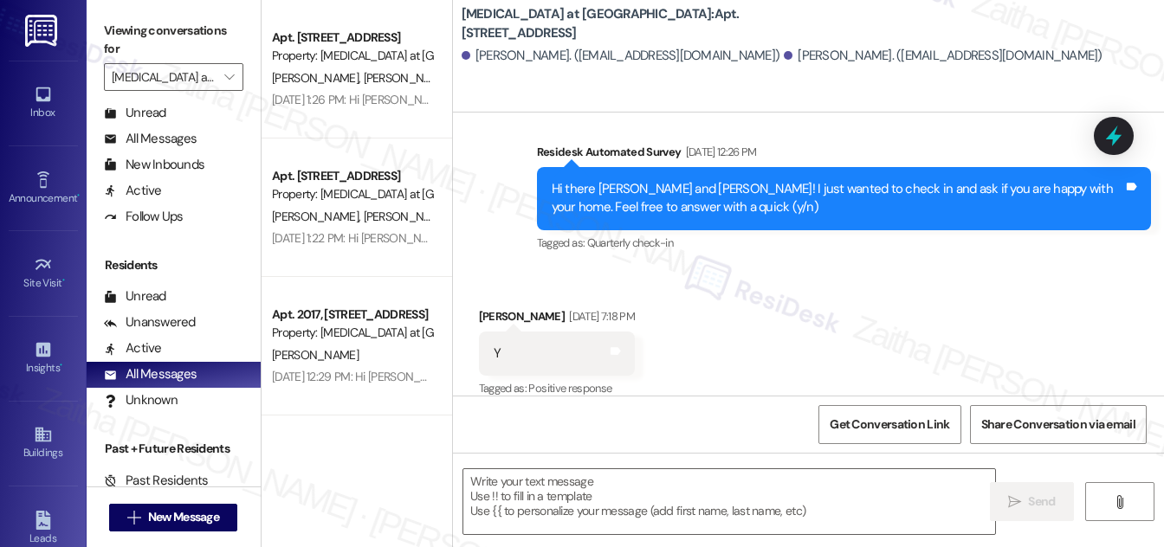
type textarea "Fetching suggested responses. Please feel free to read through the conversation…"
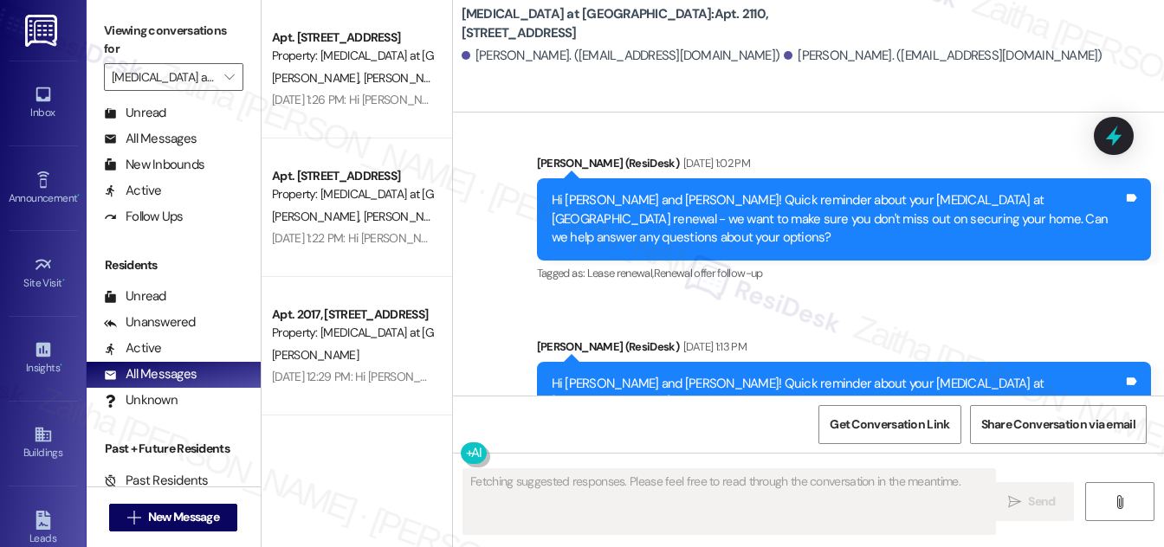
scroll to position [676, 0]
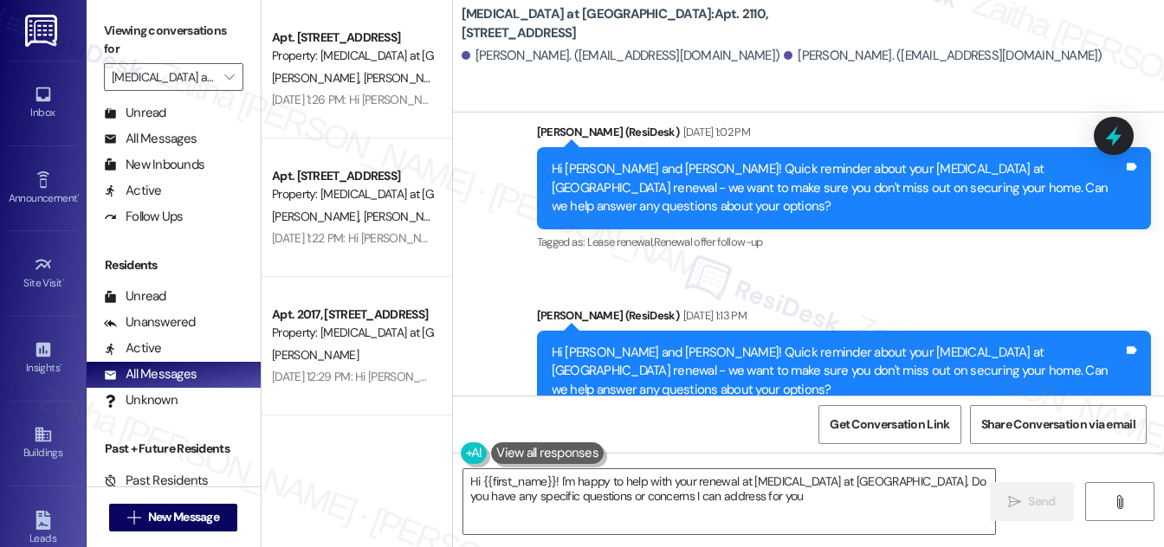
type textarea "Hi {{first_name}}! I'm happy to help with your renewal at [MEDICAL_DATA] at [GE…"
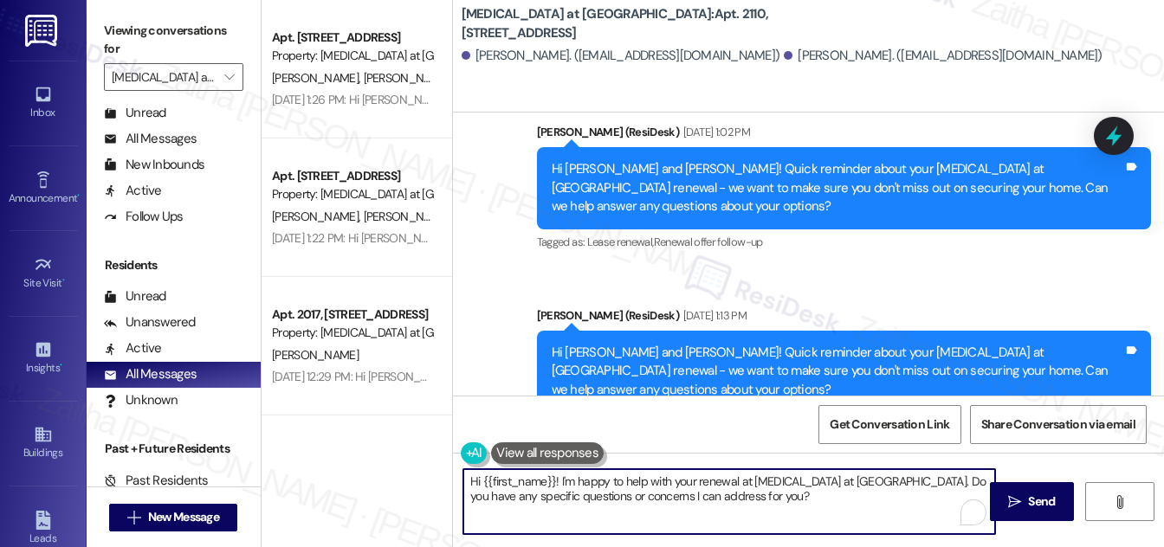
drag, startPoint x: 471, startPoint y: 480, endPoint x: 766, endPoint y: 508, distance: 295.8
click at [766, 508] on textarea "Hi {{first_name}}! I'm happy to help with your renewal at [MEDICAL_DATA] at [GE…" at bounding box center [729, 501] width 532 height 65
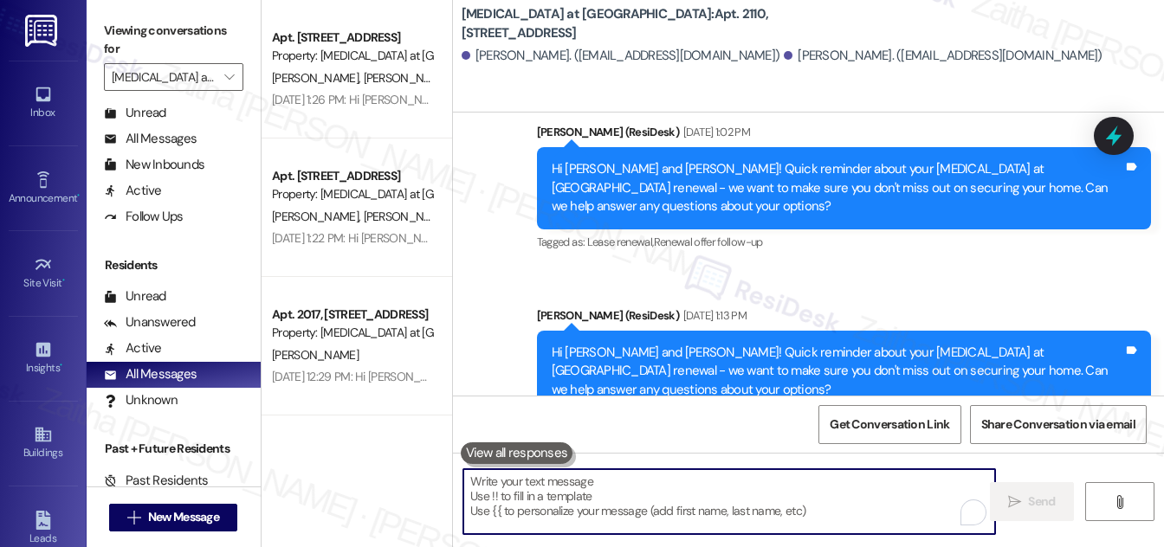
paste textarea "Hey {{first_name}}! Since you’ve already confirmed your renewal at {{property}}…"
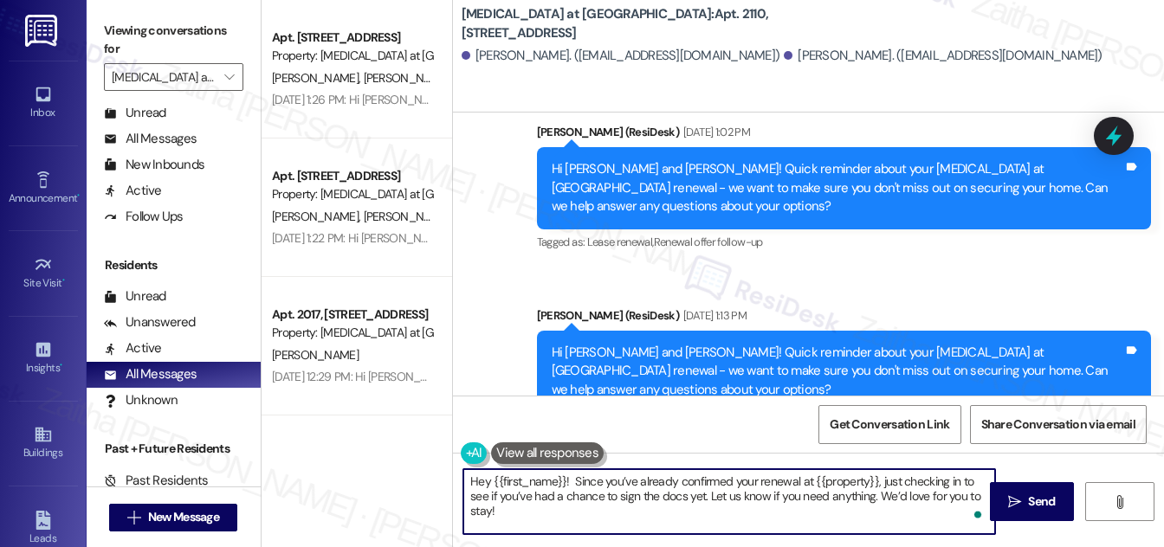
type textarea "Hey {{first_name}}! Since you’ve already confirmed your renewal at {{property}}…"
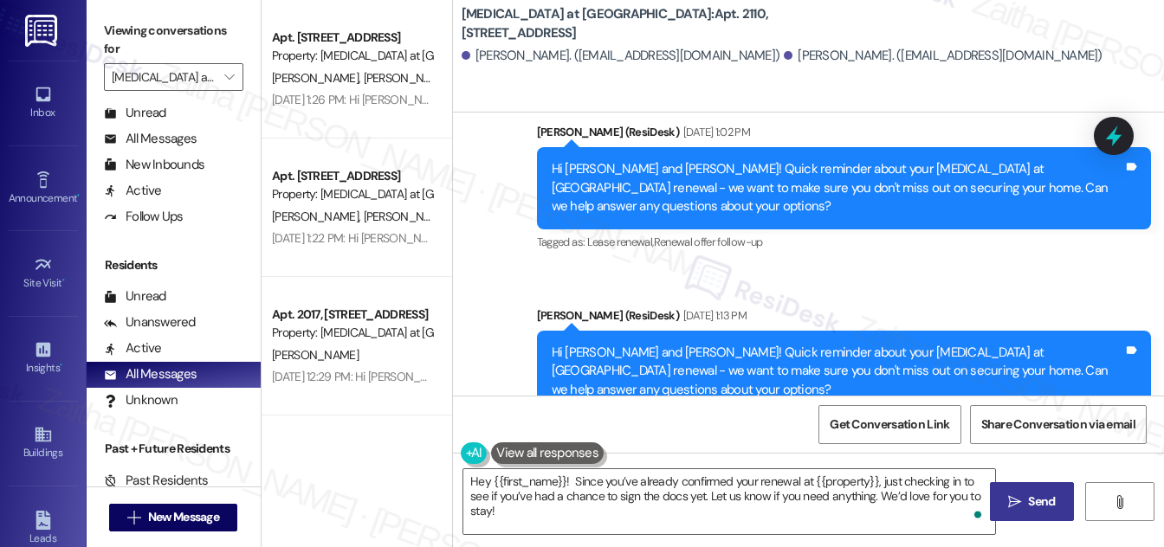
click at [1026, 500] on span "Send" at bounding box center [1042, 502] width 34 height 18
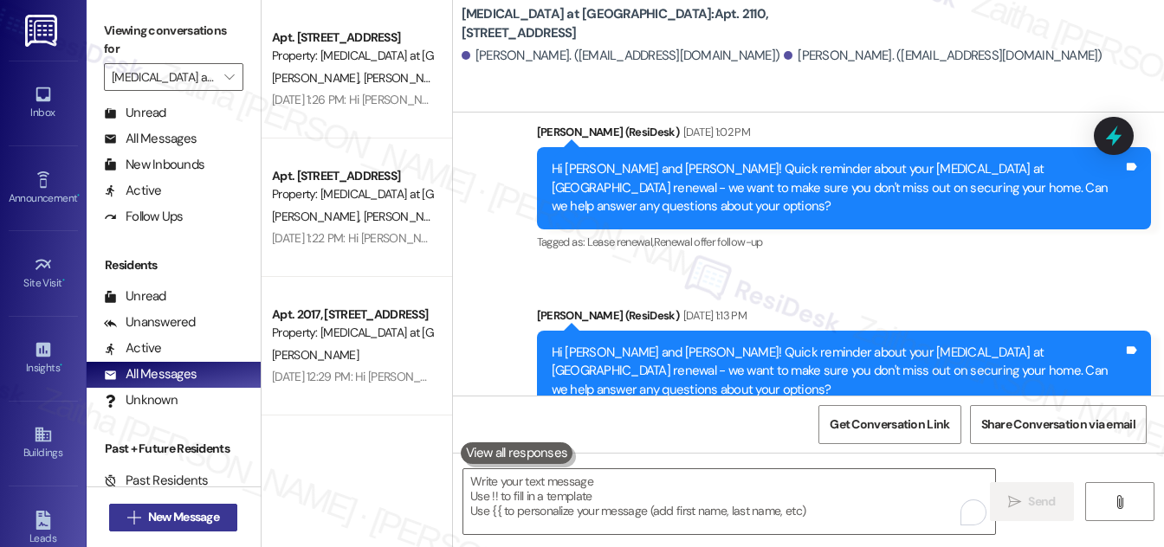
click at [167, 521] on span "New Message" at bounding box center [183, 517] width 71 height 18
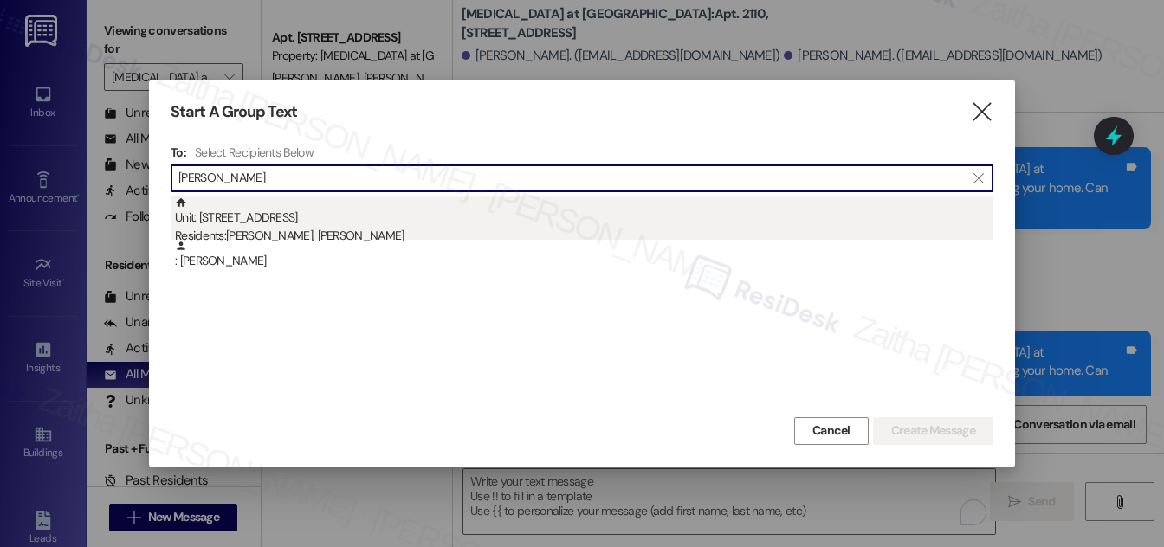
type input "[PERSON_NAME]"
click at [310, 223] on div "Unit: [STREET_ADDRESS] Residents: [PERSON_NAME], [PERSON_NAME]" at bounding box center [584, 221] width 819 height 49
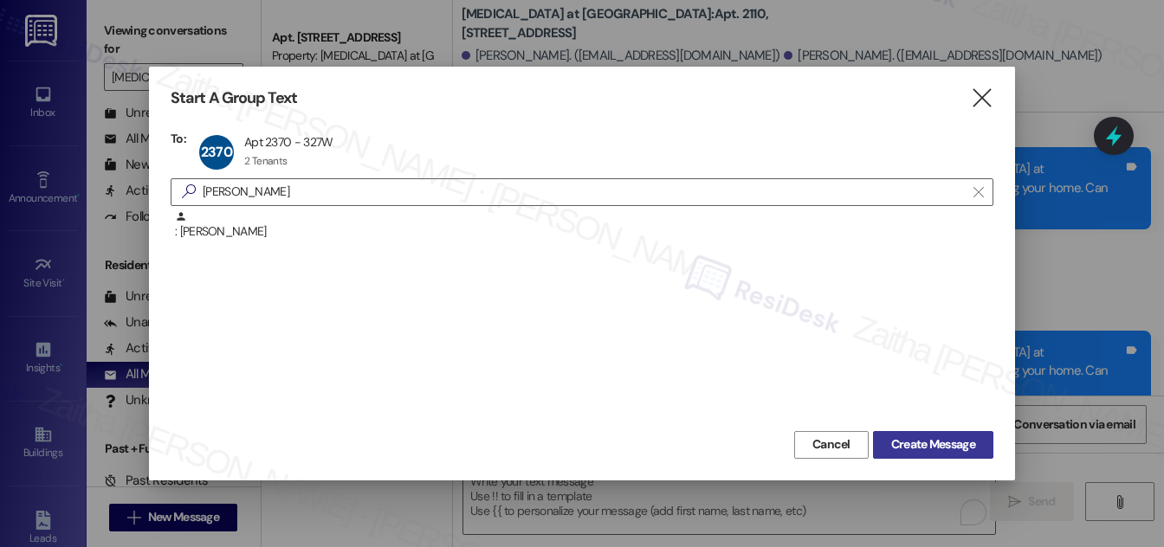
click at [940, 445] on span "Create Message" at bounding box center [933, 445] width 84 height 18
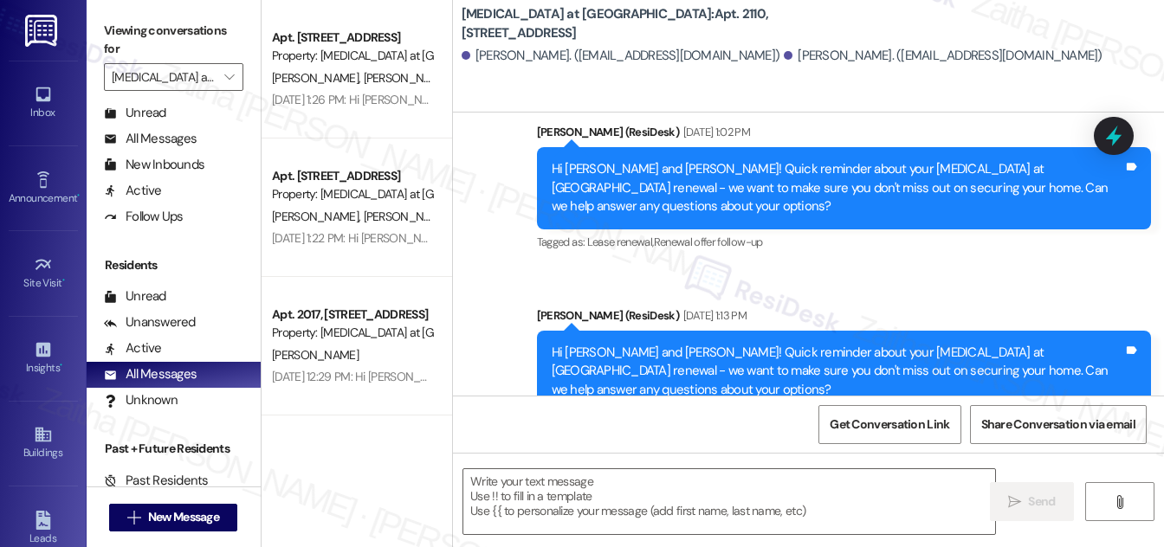
type textarea "Fetching suggested responses. Please feel free to read through the conversation…"
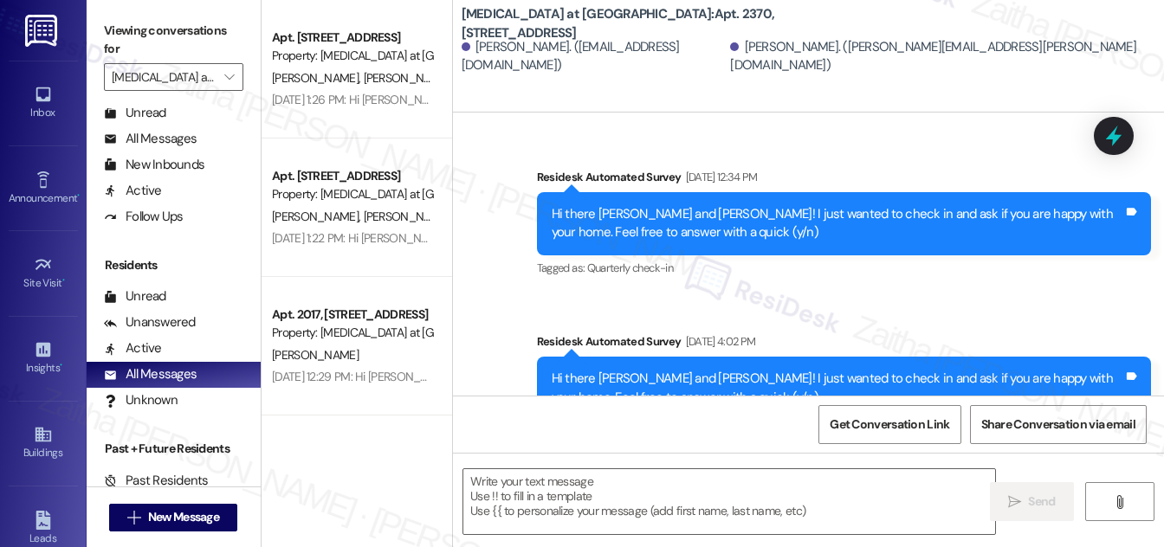
scroll to position [2223, 0]
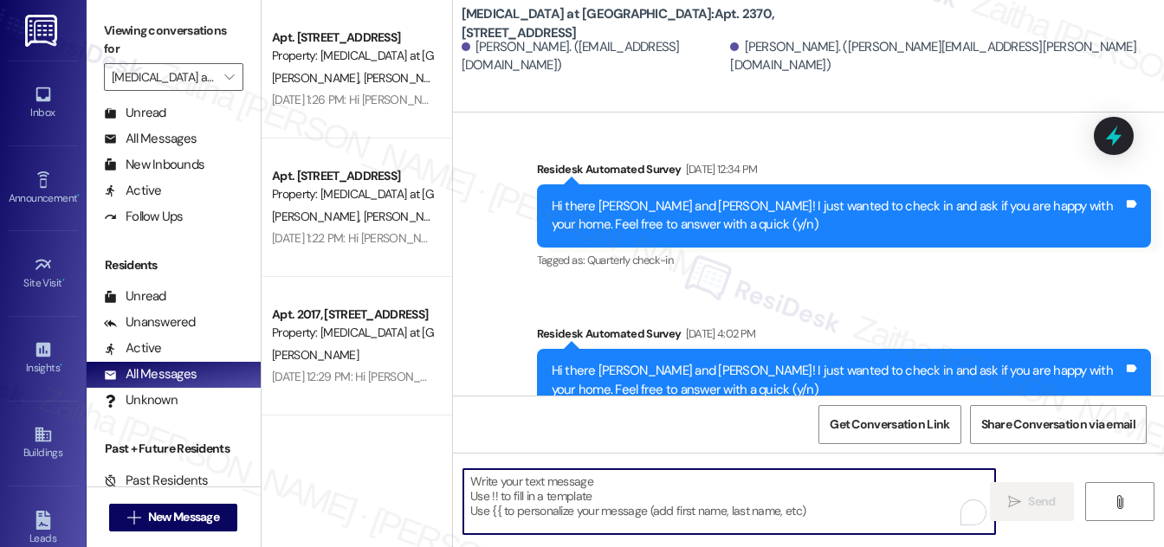
click at [685, 470] on textarea "To enrich screen reader interactions, please activate Accessibility in Grammarl…" at bounding box center [729, 501] width 532 height 65
paste textarea "Hey {{first_name}}! Since you’ve already confirmed your renewal at {{property}}…"
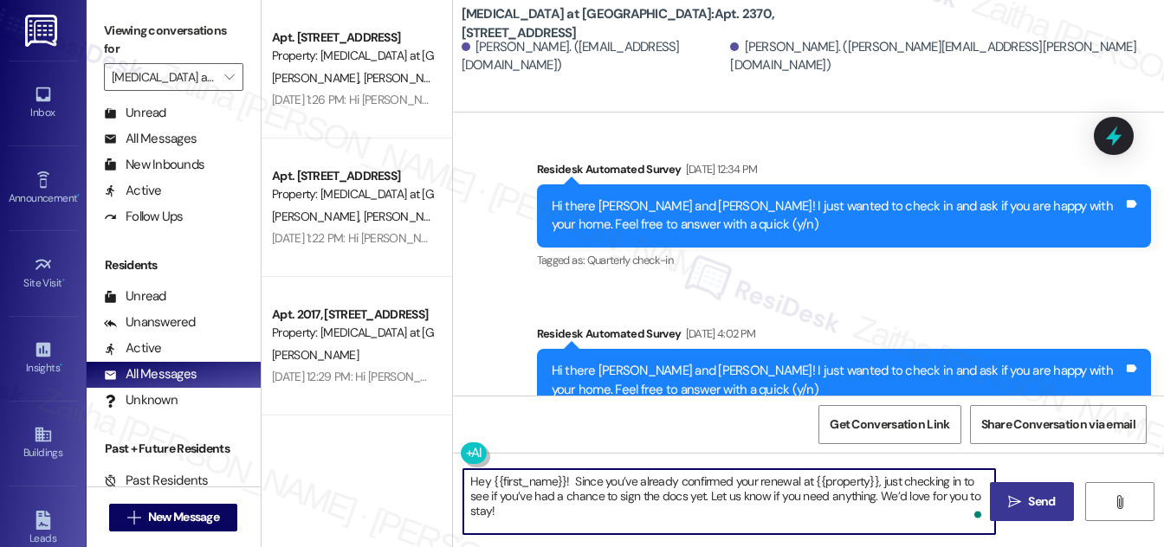
type textarea "Hey {{first_name}}! Since you’ve already confirmed your renewal at {{property}}…"
click at [1030, 509] on span "Send" at bounding box center [1041, 502] width 27 height 18
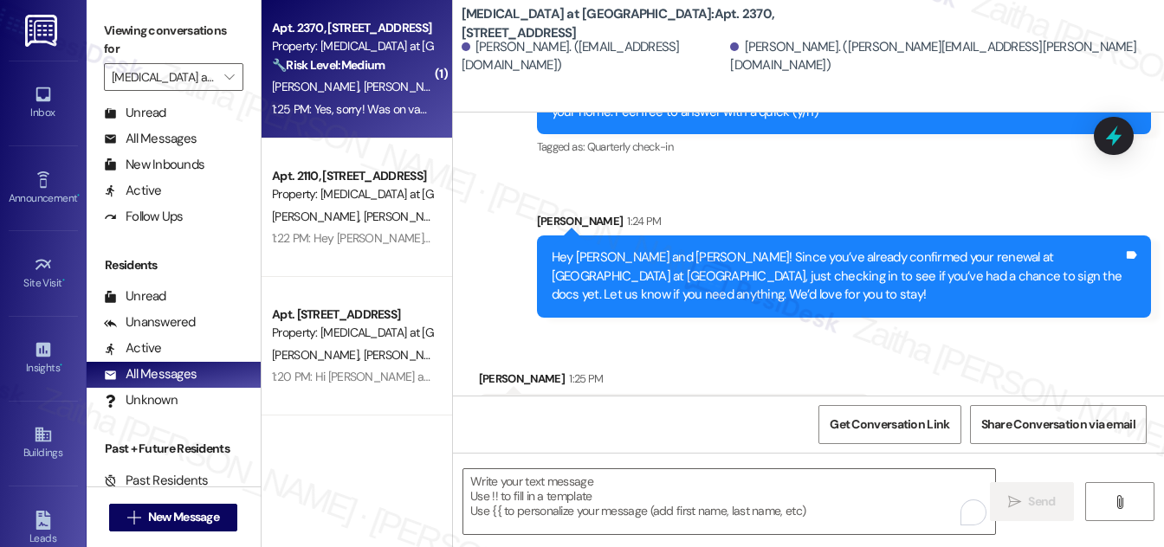
scroll to position [2502, 0]
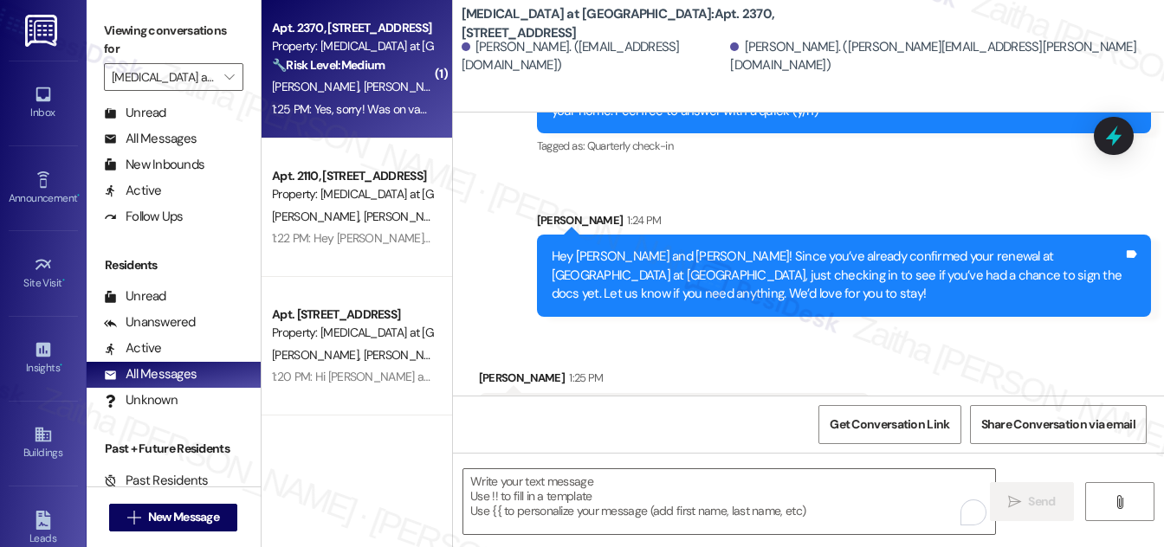
drag, startPoint x: 482, startPoint y: 355, endPoint x: 849, endPoint y: 372, distance: 367.6
click at [849, 393] on div "Yes, sorry! Was on vacation and got back [DATE]! Will sign [DATE] Tags and notes" at bounding box center [674, 415] width 391 height 44
copy div "Yes, sorry! Was on vacation and got back [DATE]! Will sign [DATE]"
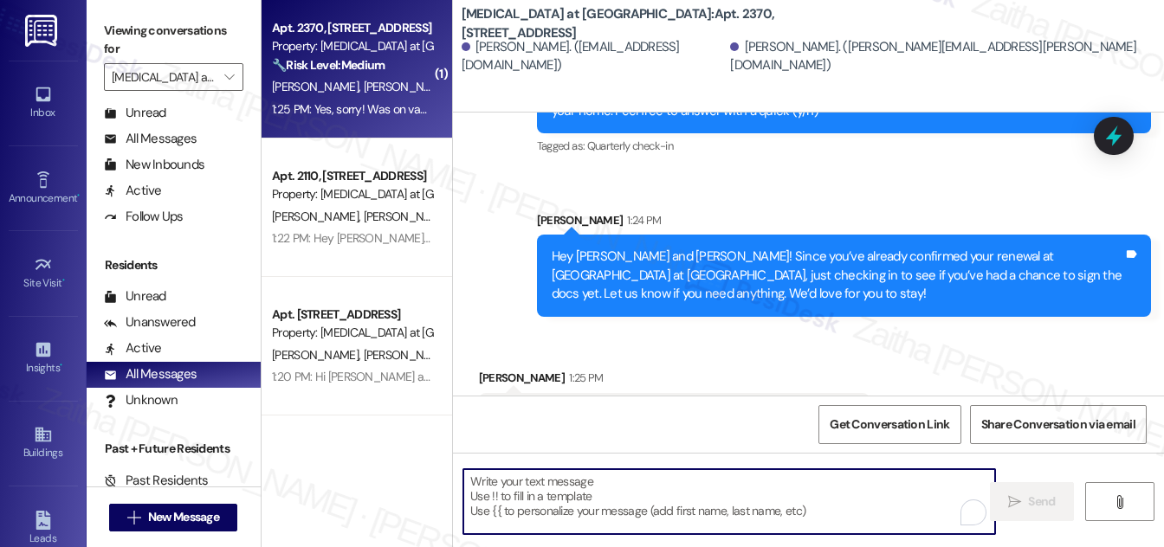
click at [534, 486] on textarea "To enrich screen reader interactions, please activate Accessibility in Grammarl…" at bounding box center [729, 501] width 532 height 65
paste textarea "No problem at all — I hope you had a great vacation! Thanks for letting me know…"
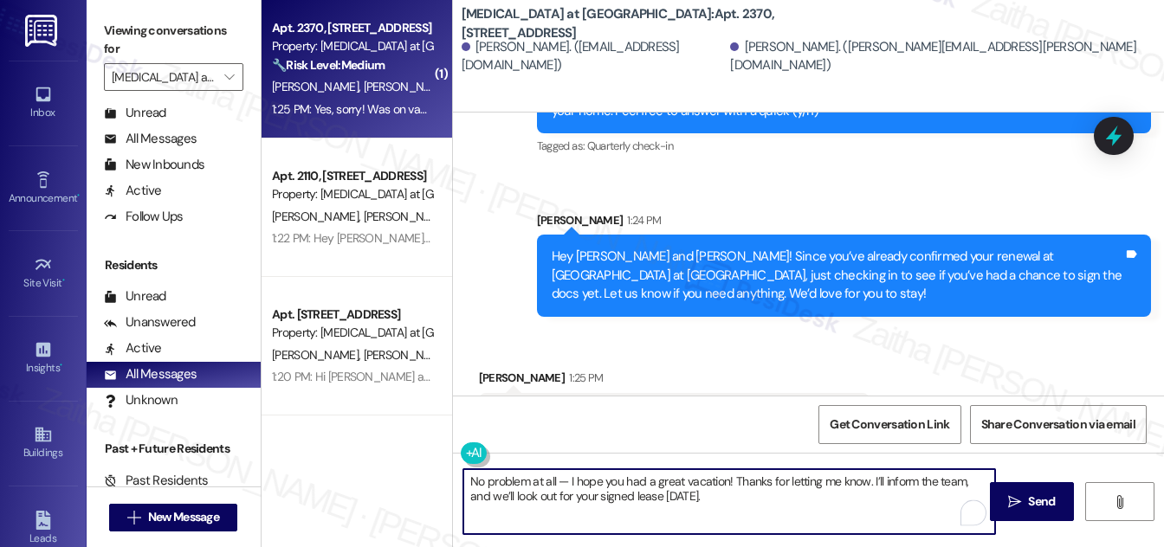
click at [485, 369] on div "[PERSON_NAME] 1:25 PM" at bounding box center [674, 381] width 391 height 24
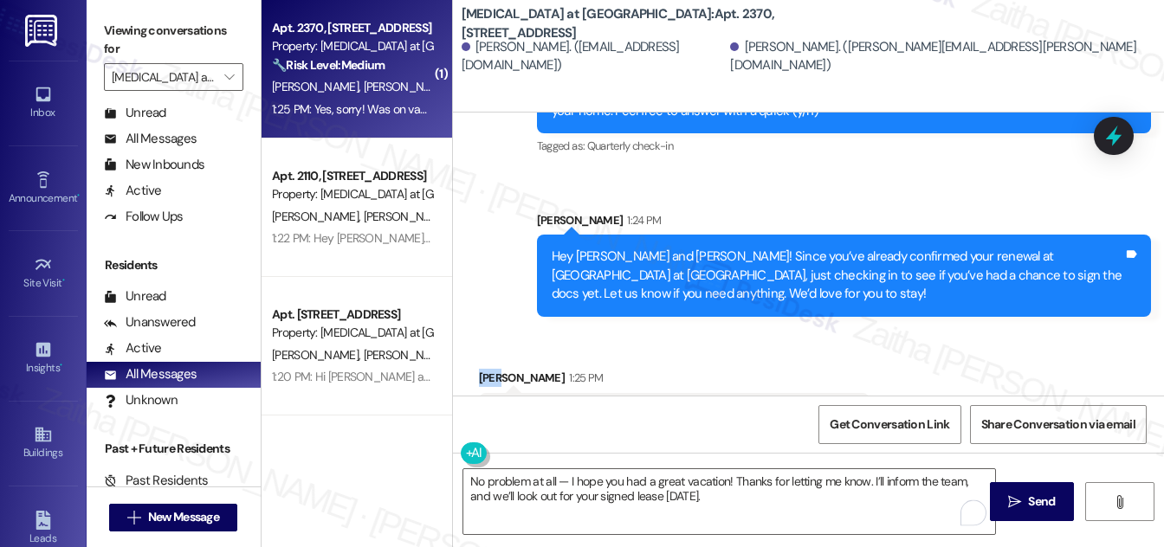
click at [485, 369] on div "[PERSON_NAME] 1:25 PM" at bounding box center [674, 381] width 391 height 24
copy div "[PERSON_NAME]"
click at [700, 495] on textarea "No problem at all — I hope you had a great vacation! Thanks for letting me know…" at bounding box center [729, 501] width 532 height 65
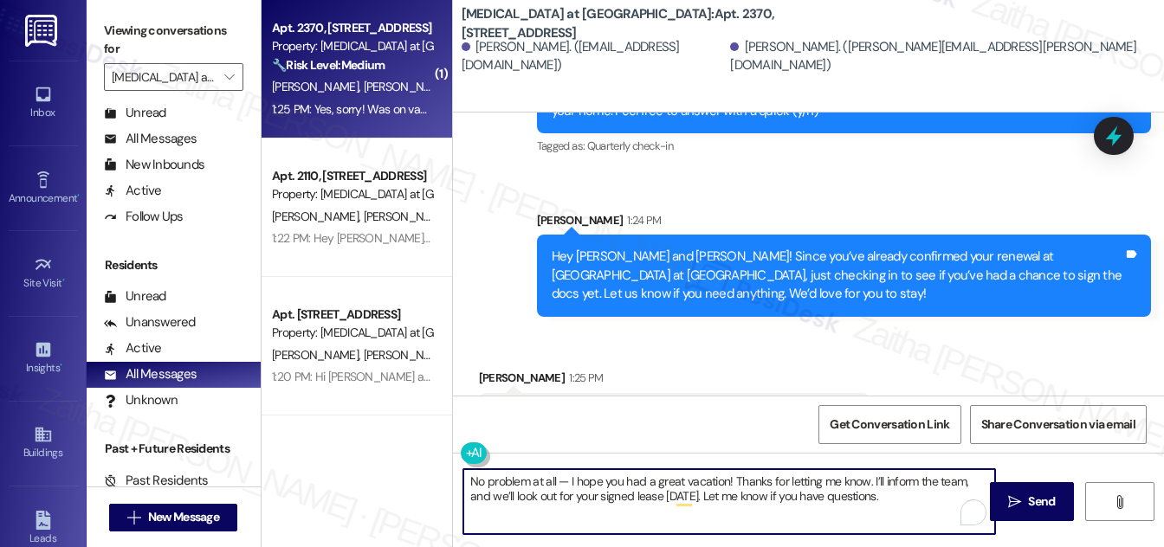
click at [565, 479] on textarea "No problem at all — I hope you had a great vacation! Thanks for letting me know…" at bounding box center [729, 501] width 532 height 65
type textarea "No problem at all! I hope you had a great vacation! Thanks for letting me know.…"
click at [1028, 501] on span "Send" at bounding box center [1041, 502] width 27 height 18
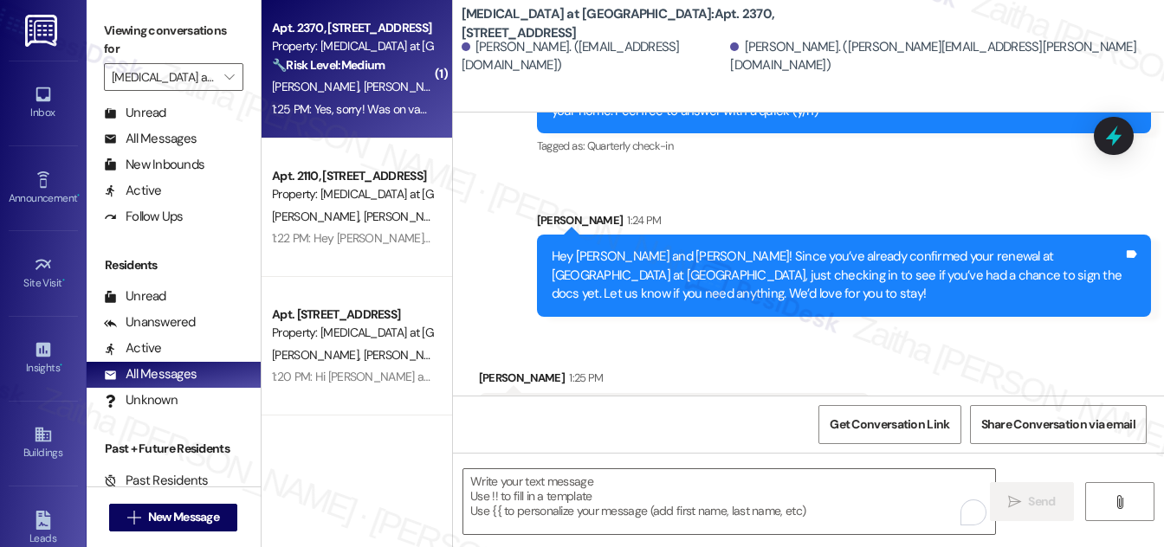
scroll to position [2501, 0]
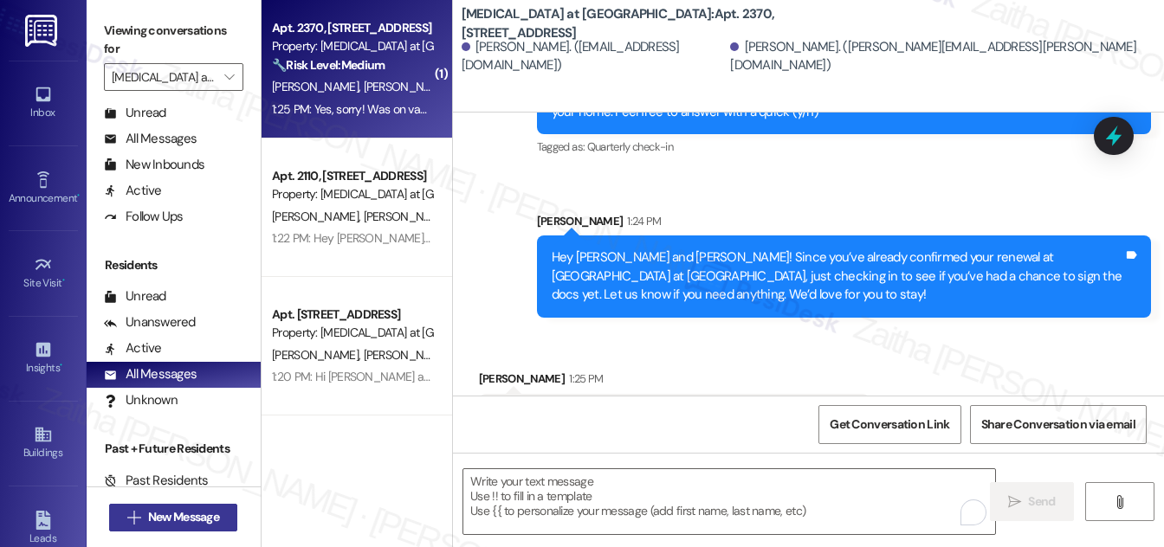
click at [152, 515] on span "New Message" at bounding box center [183, 517] width 71 height 18
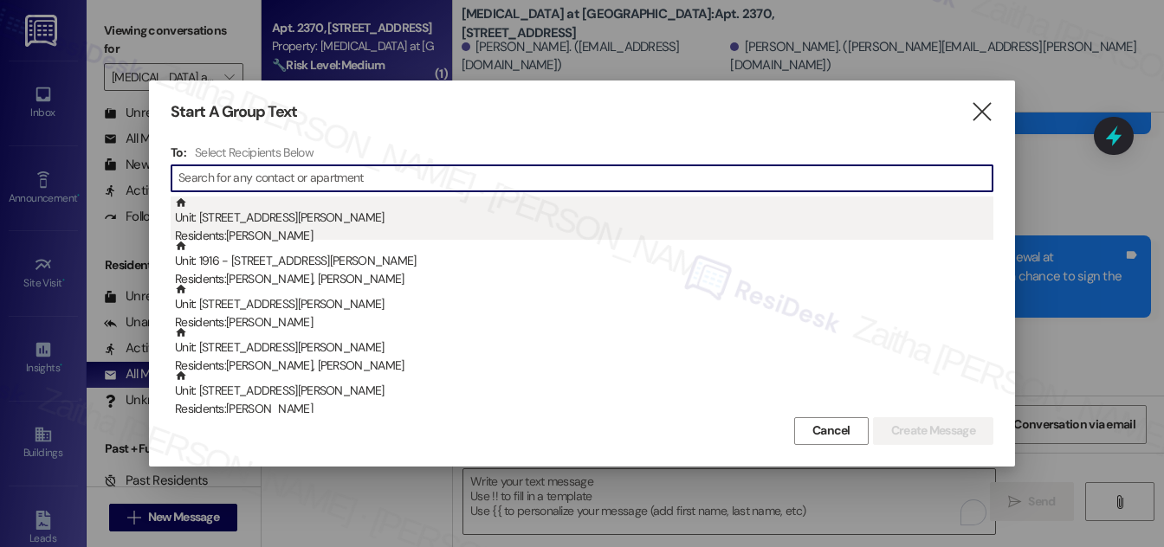
paste input "[PERSON_NAME]"
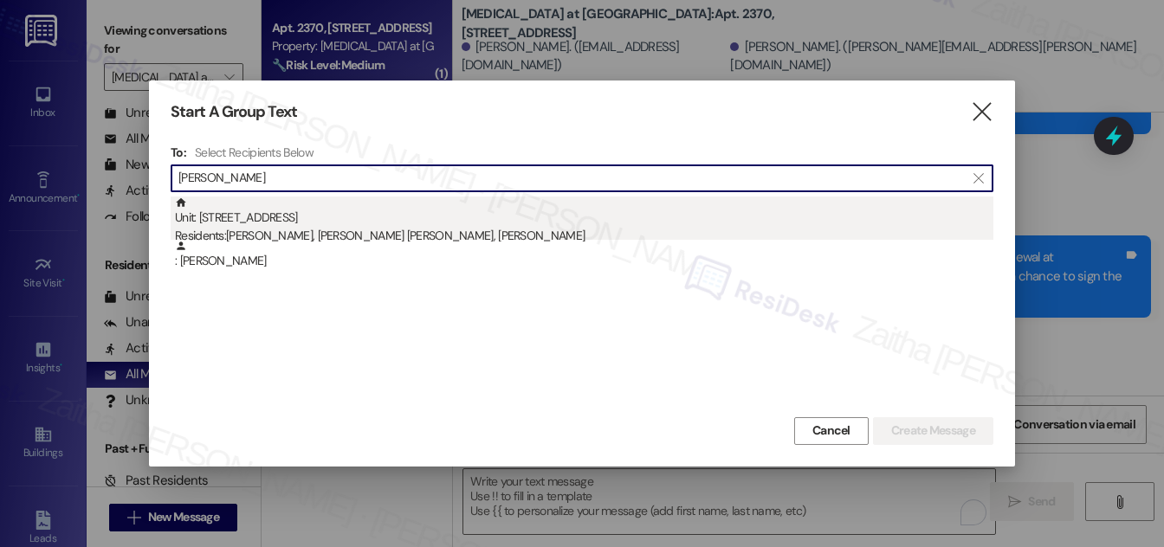
type input "[PERSON_NAME]"
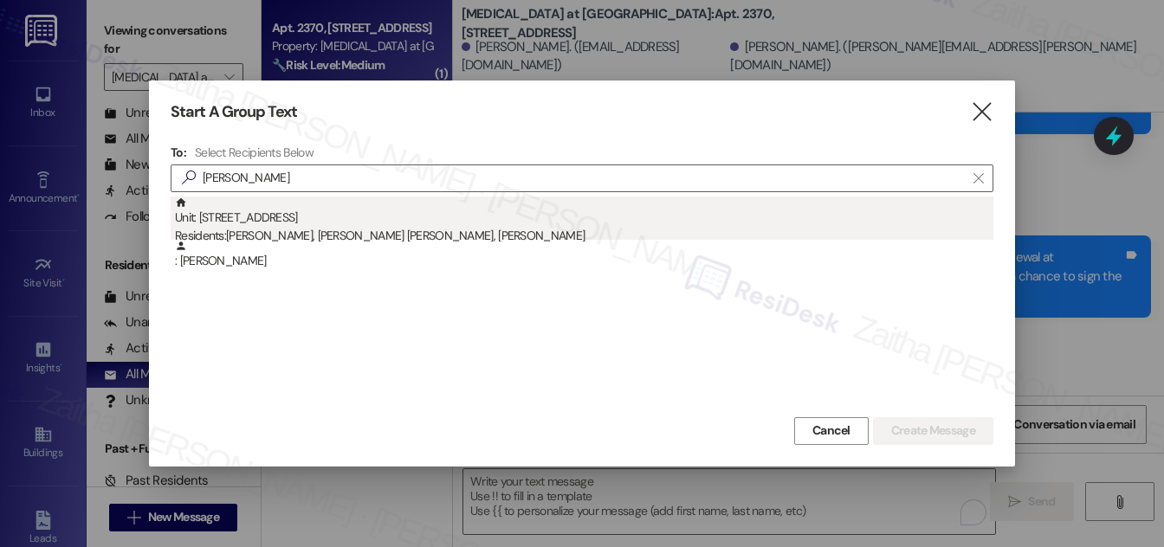
click at [350, 217] on div "Unit: [STREET_ADDRESS] Residents: [PERSON_NAME], [PERSON_NAME] [PERSON_NAME], […" at bounding box center [584, 221] width 819 height 49
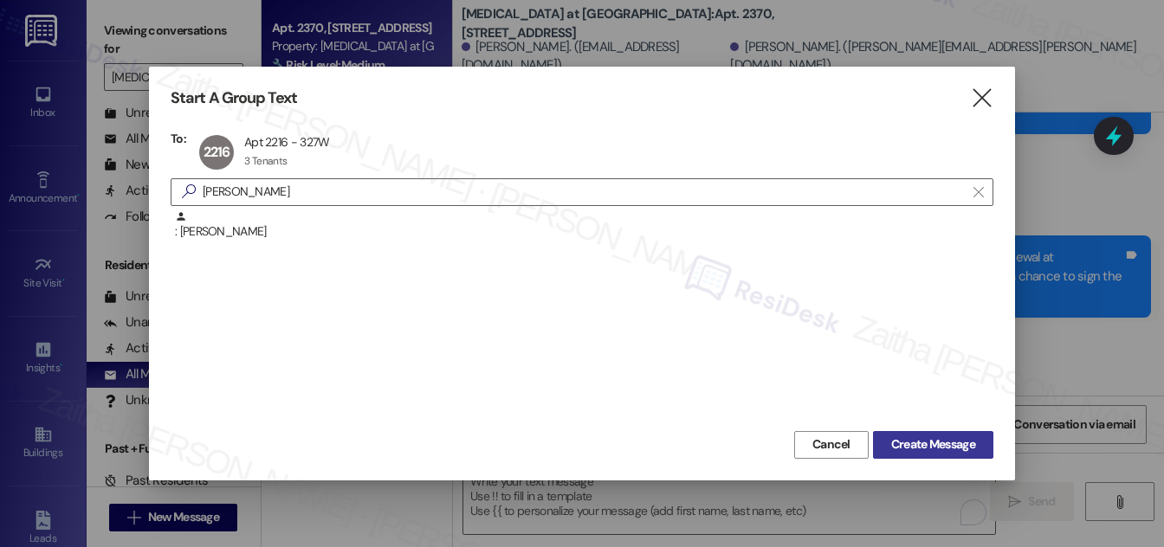
click at [912, 436] on span "Create Message" at bounding box center [933, 445] width 84 height 18
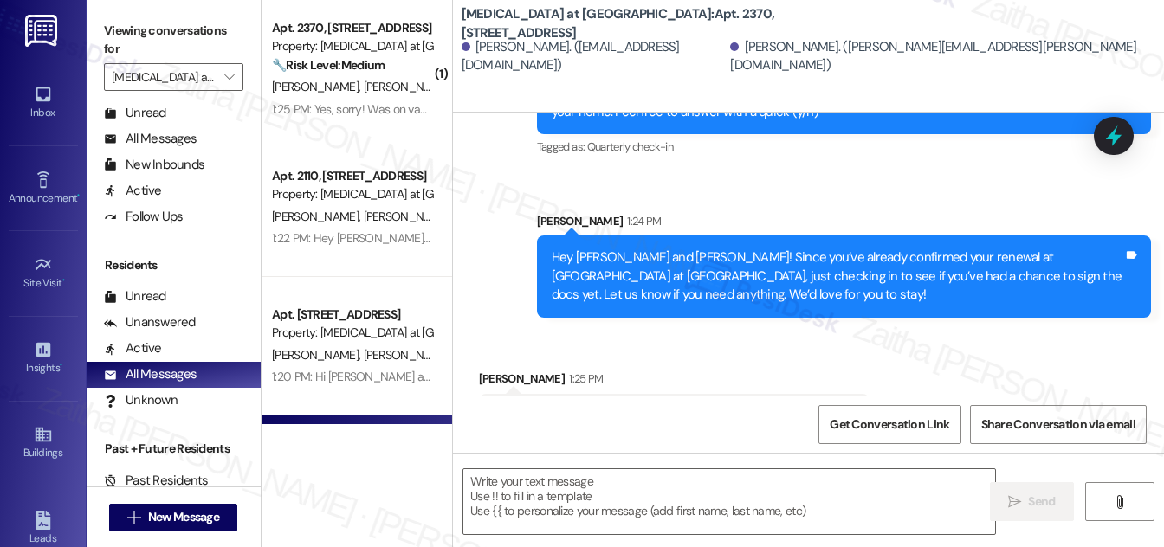
type textarea "Fetching suggested responses. Please feel free to read through the conversation…"
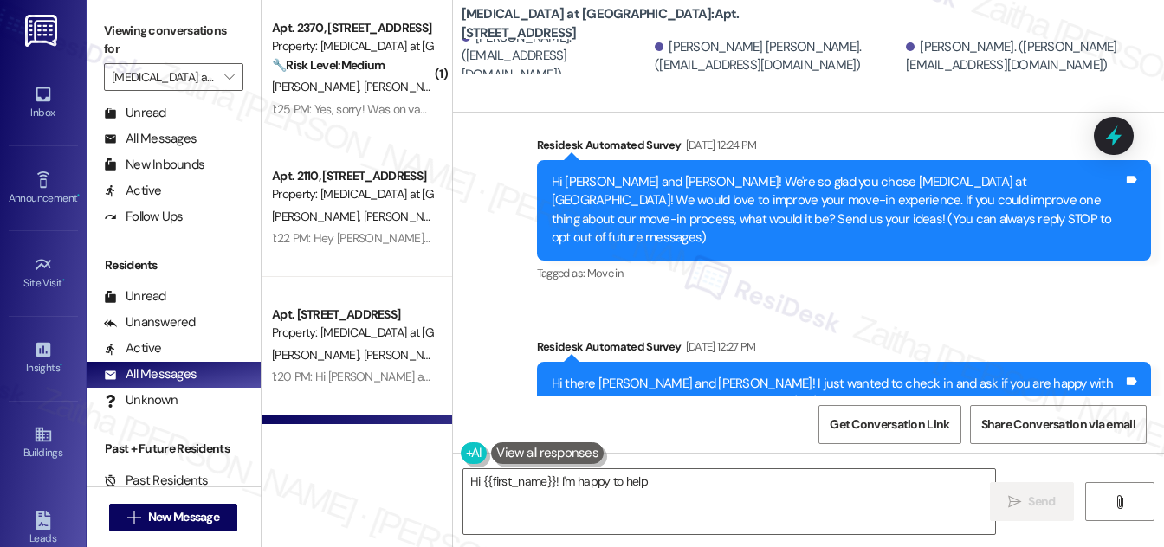
scroll to position [613, 0]
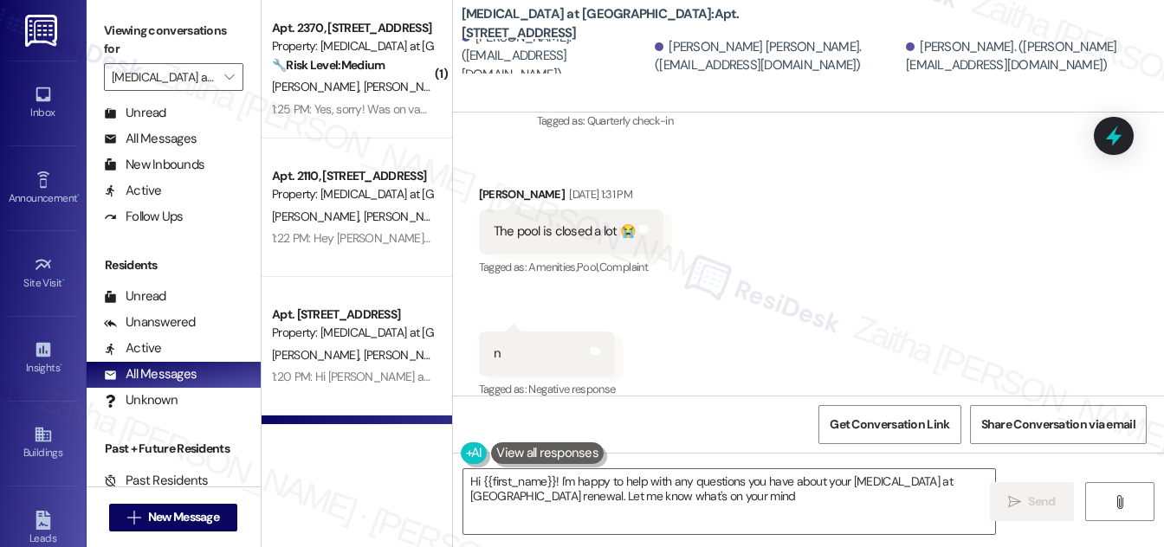
type textarea "Hi {{first_name}}! I'm happy to help with any questions you have about your [ME…"
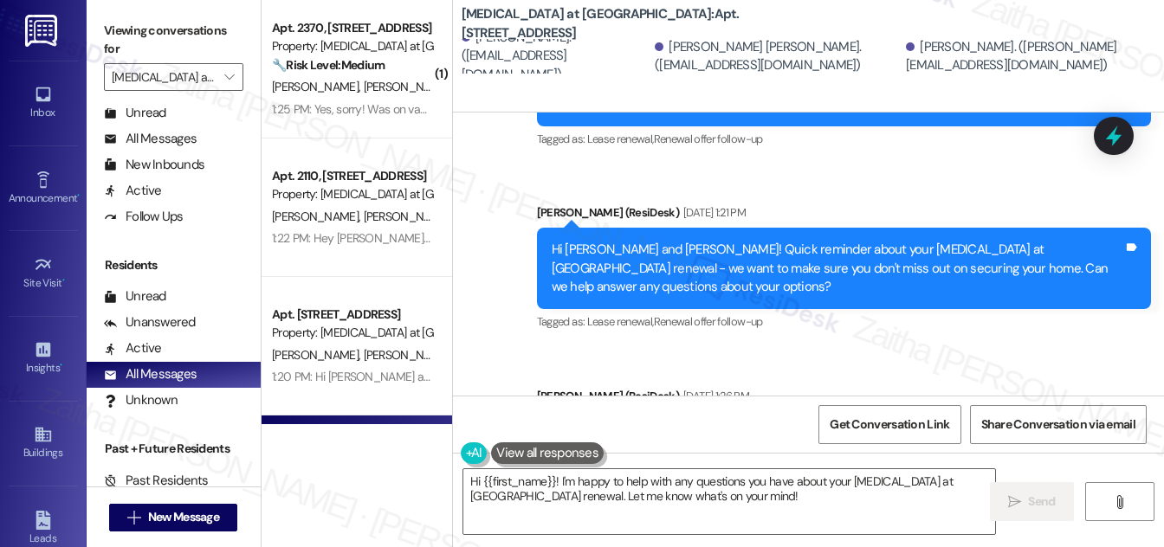
scroll to position [1348, 0]
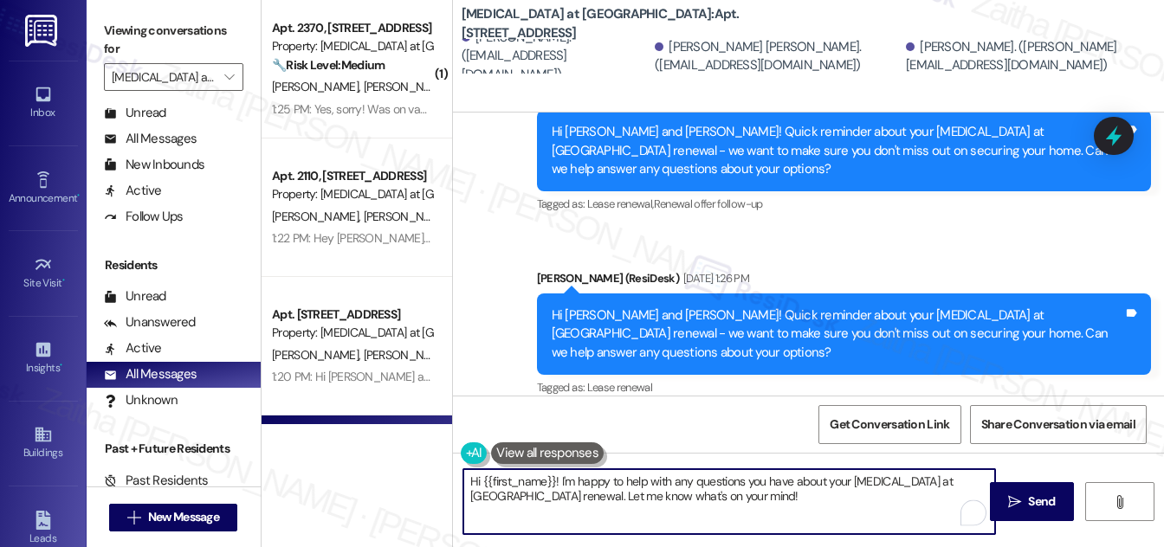
drag, startPoint x: 469, startPoint y: 482, endPoint x: 714, endPoint y: 501, distance: 245.9
click at [704, 512] on textarea "Hi {{first_name}}! I'm happy to help with any questions you have about your [ME…" at bounding box center [729, 501] width 532 height 65
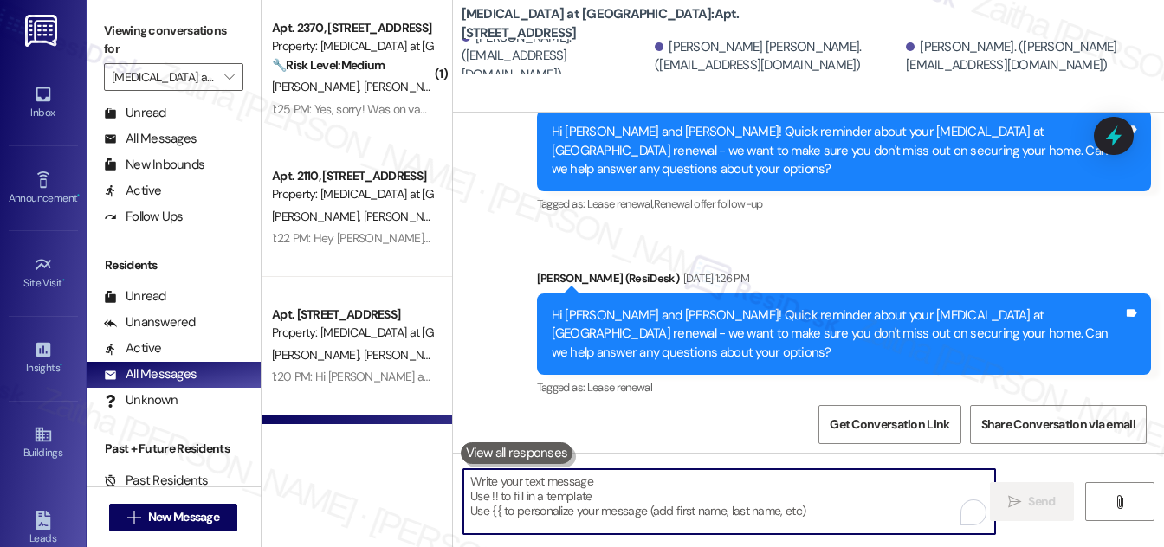
paste textarea "Hi {{first_name}}! Quick reminder about your {{property}} renewal - we want to …"
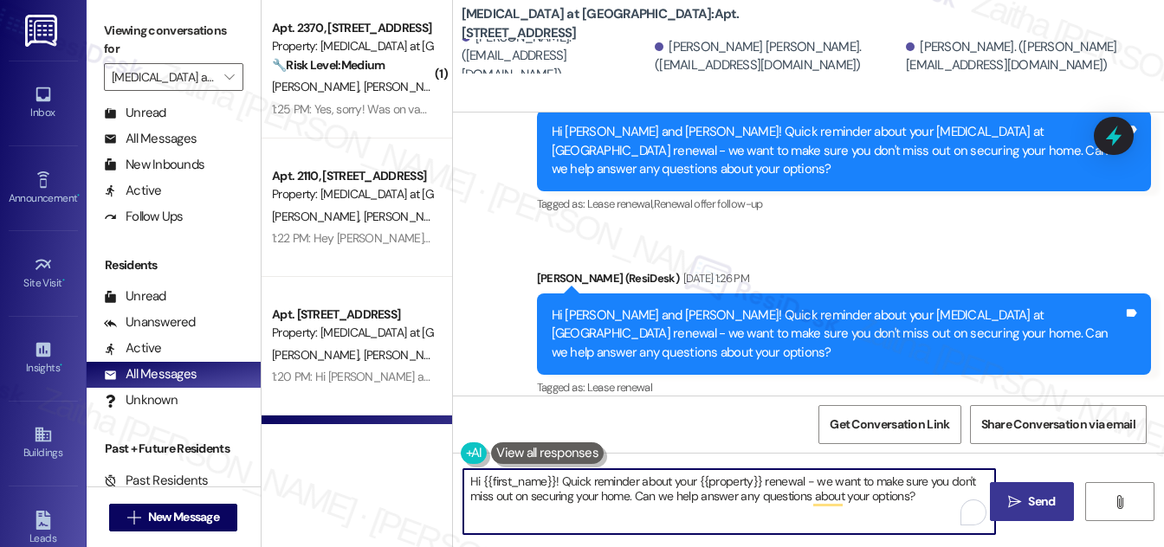
type textarea "Hi {{first_name}}! Quick reminder about your {{property}} renewal - we want to …"
drag, startPoint x: 1036, startPoint y: 494, endPoint x: 1015, endPoint y: 470, distance: 31.3
click at [1036, 494] on span "Send" at bounding box center [1041, 502] width 27 height 18
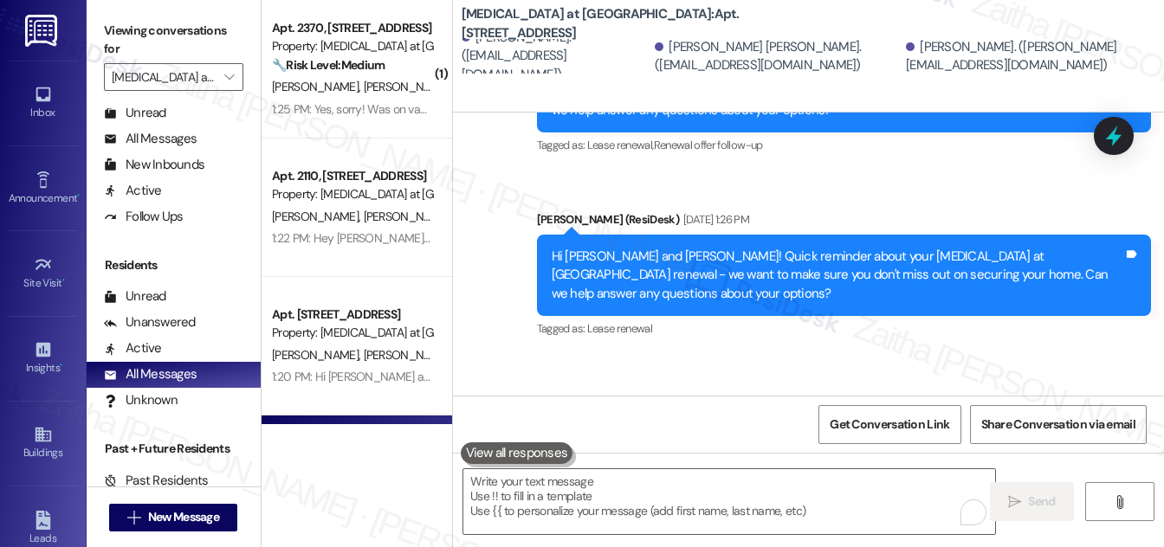
scroll to position [1505, 0]
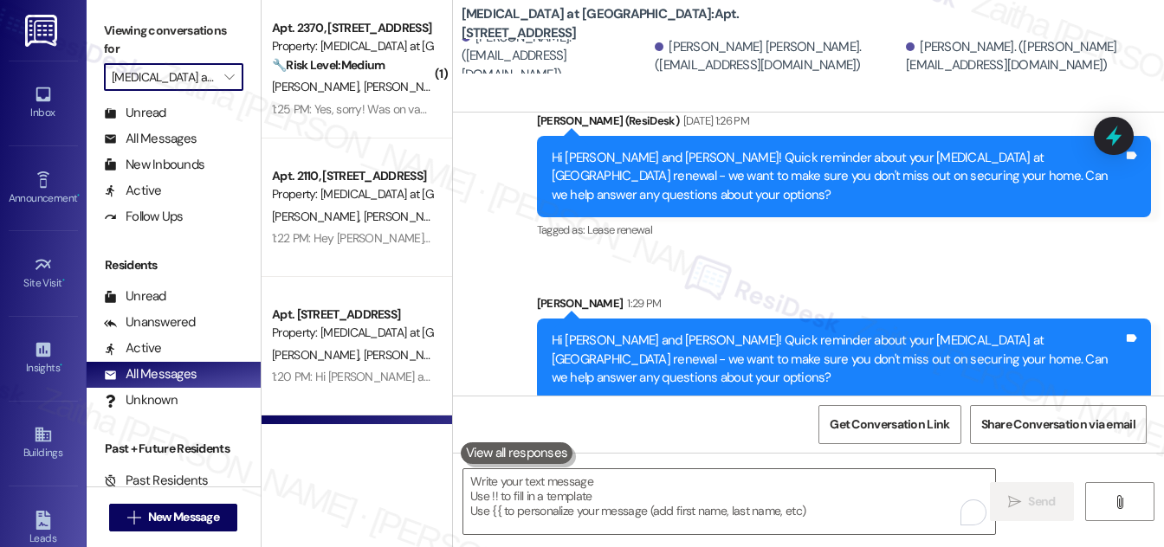
click at [194, 69] on input "[MEDICAL_DATA] at [GEOGRAPHIC_DATA]" at bounding box center [164, 77] width 104 height 28
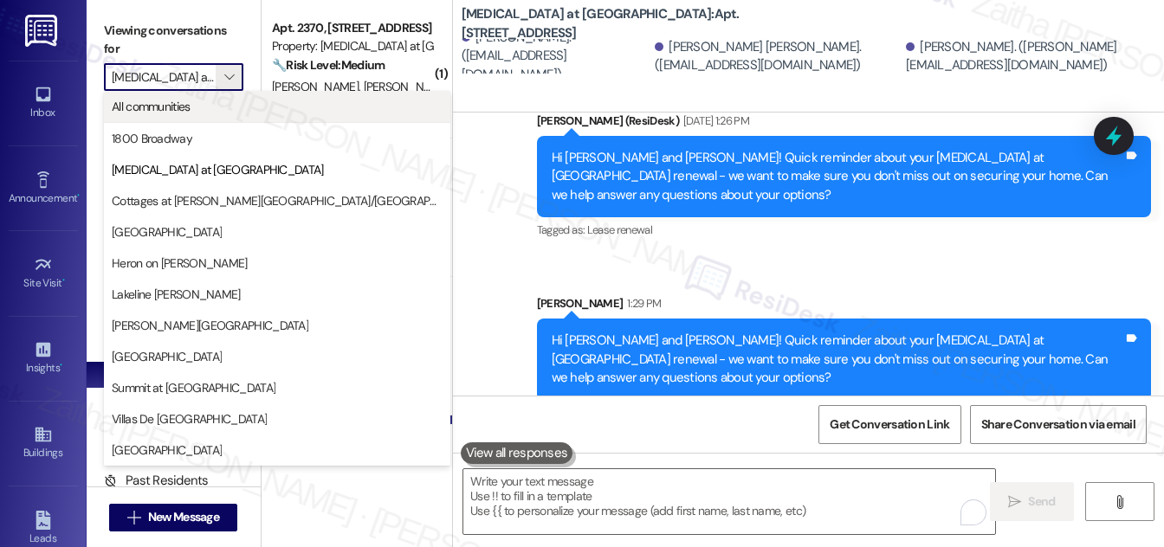
click at [175, 105] on span "All communities" at bounding box center [151, 106] width 79 height 17
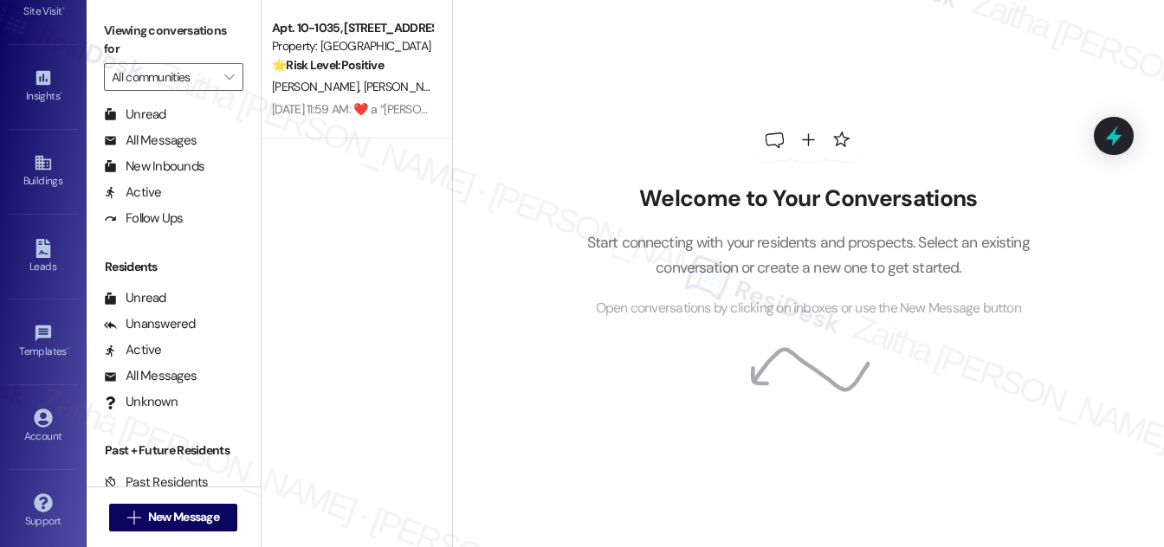
scroll to position [333, 0]
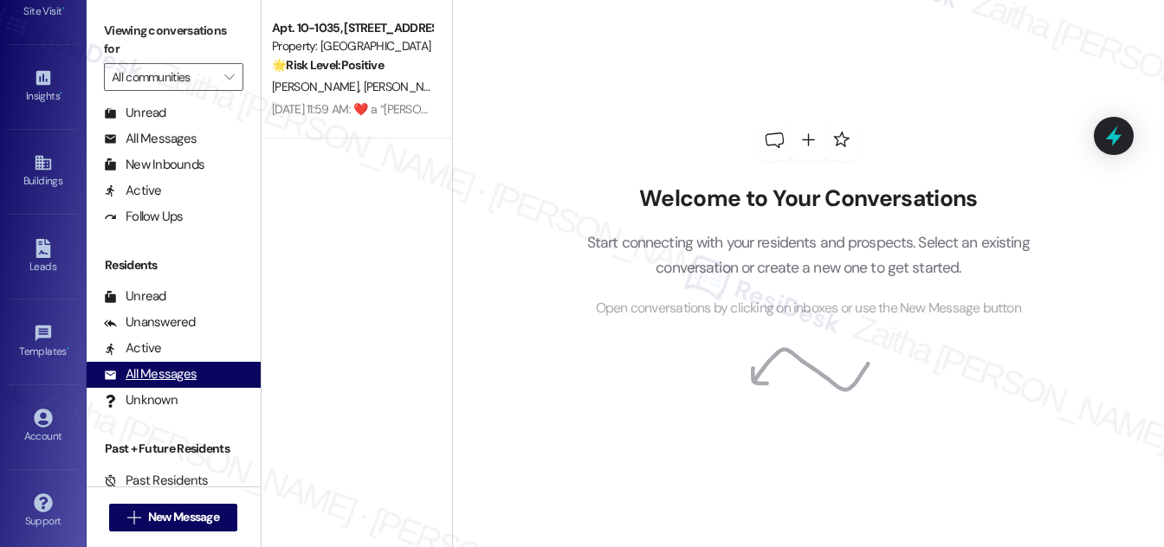
click at [172, 378] on div "All Messages" at bounding box center [150, 375] width 93 height 18
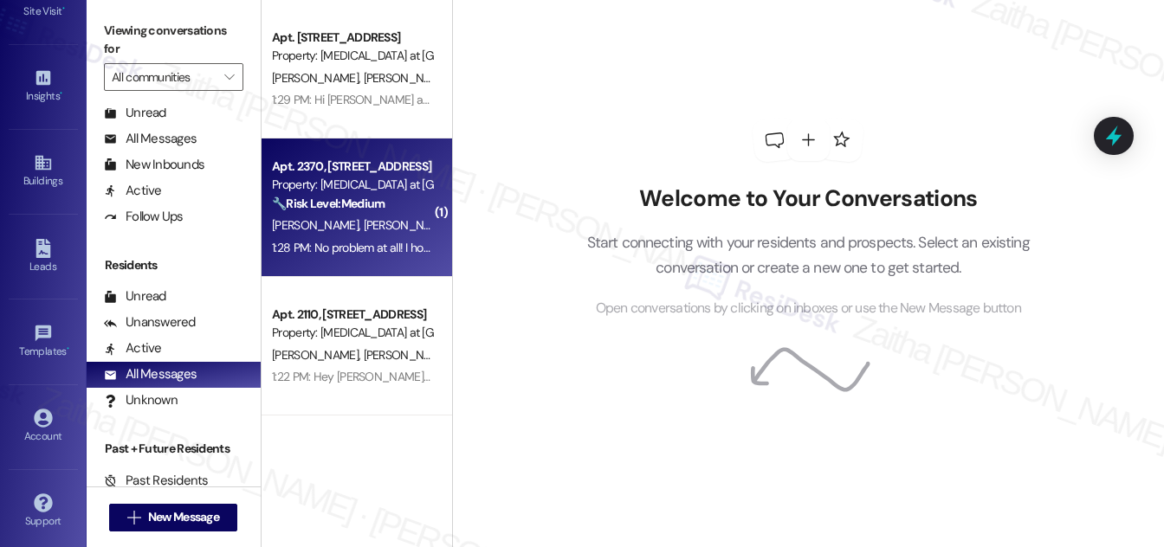
click at [377, 232] on div "[PERSON_NAME] [PERSON_NAME]" at bounding box center [352, 226] width 164 height 22
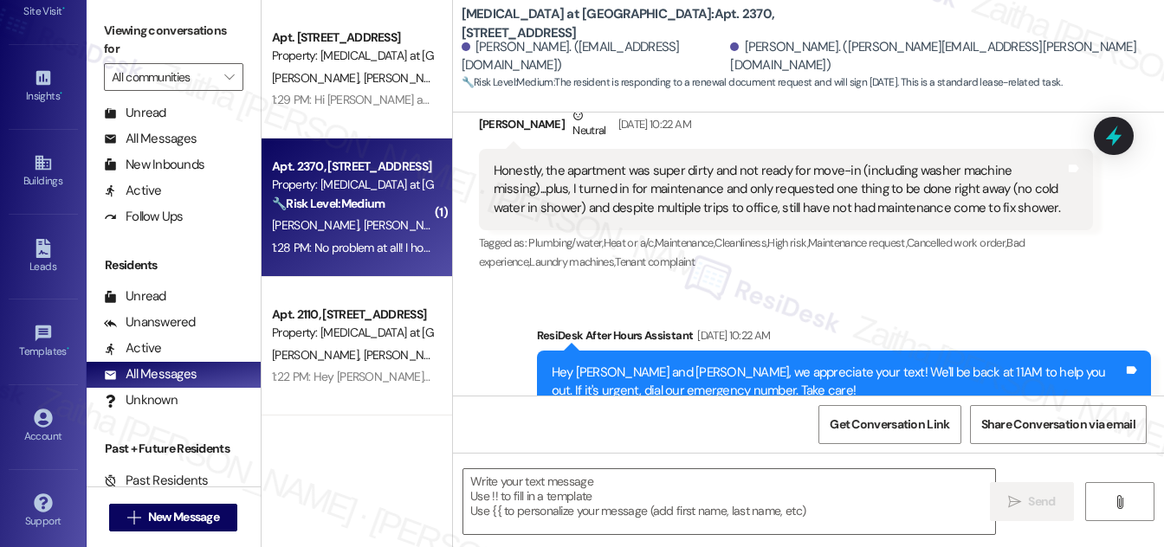
type textarea "Fetching suggested responses. Please feel free to read through the conversation…"
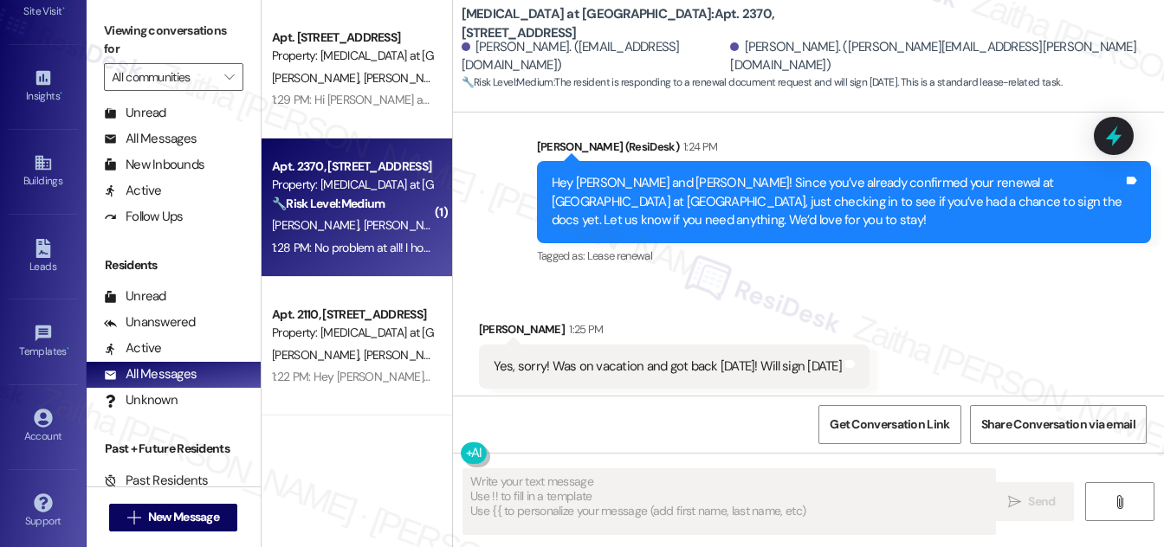
scroll to position [2717, 0]
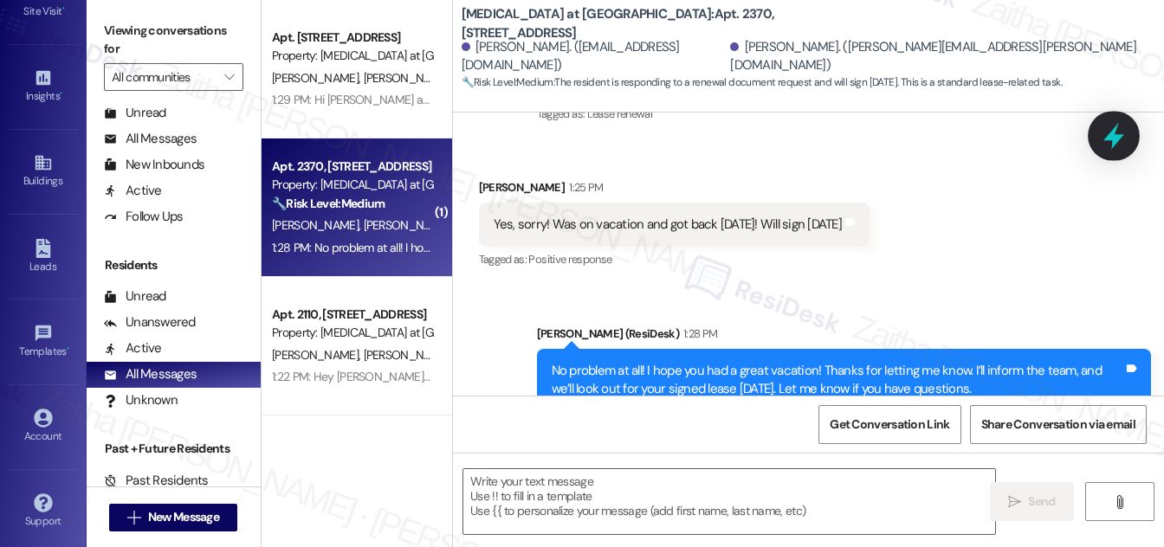
click at [1111, 148] on icon at bounding box center [1113, 135] width 29 height 29
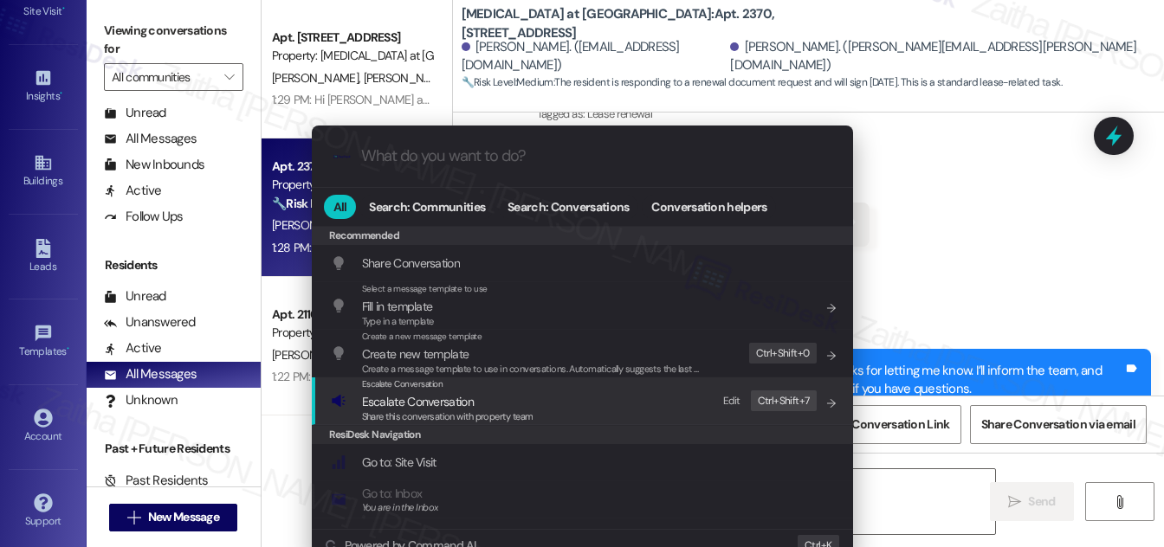
click at [452, 405] on span "Escalate Conversation" at bounding box center [418, 402] width 112 height 16
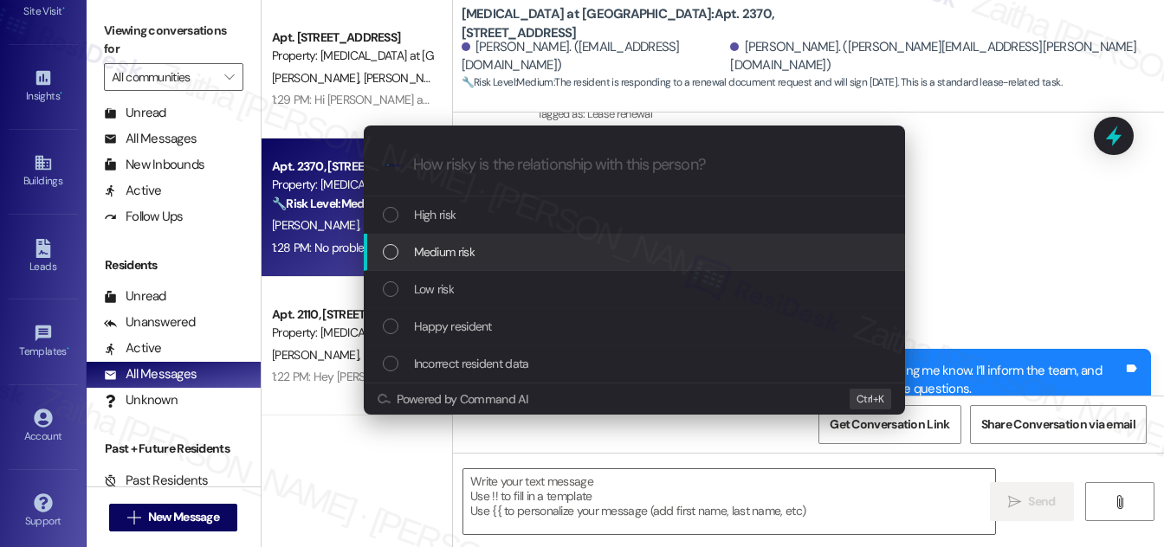
click at [501, 259] on div "Medium risk" at bounding box center [636, 252] width 507 height 19
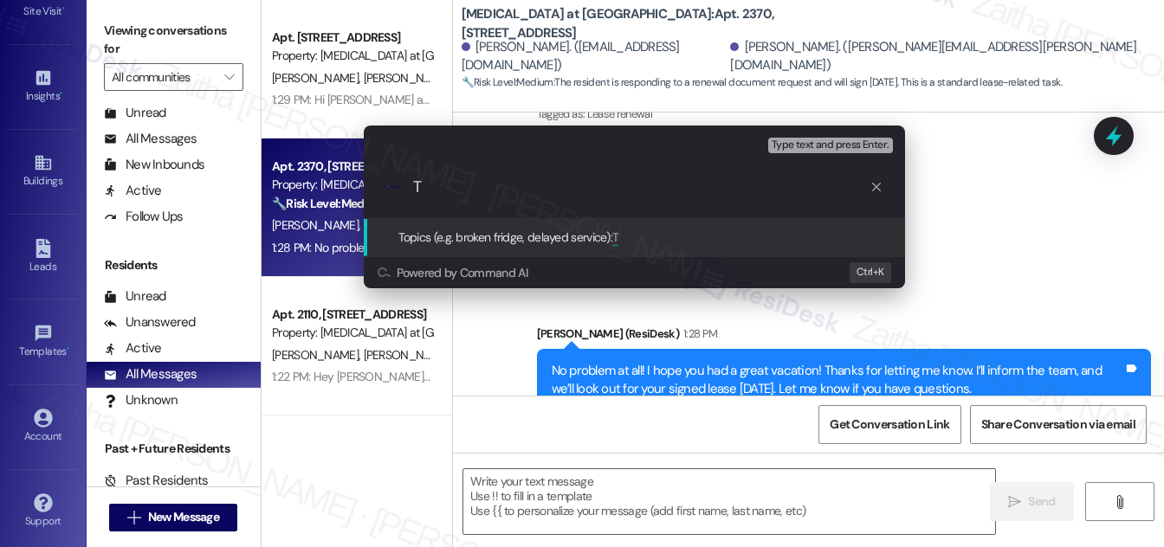
paste input "enant to Sign Lease [DATE]"
type input "Tenant to Sign Lease [DATE]"
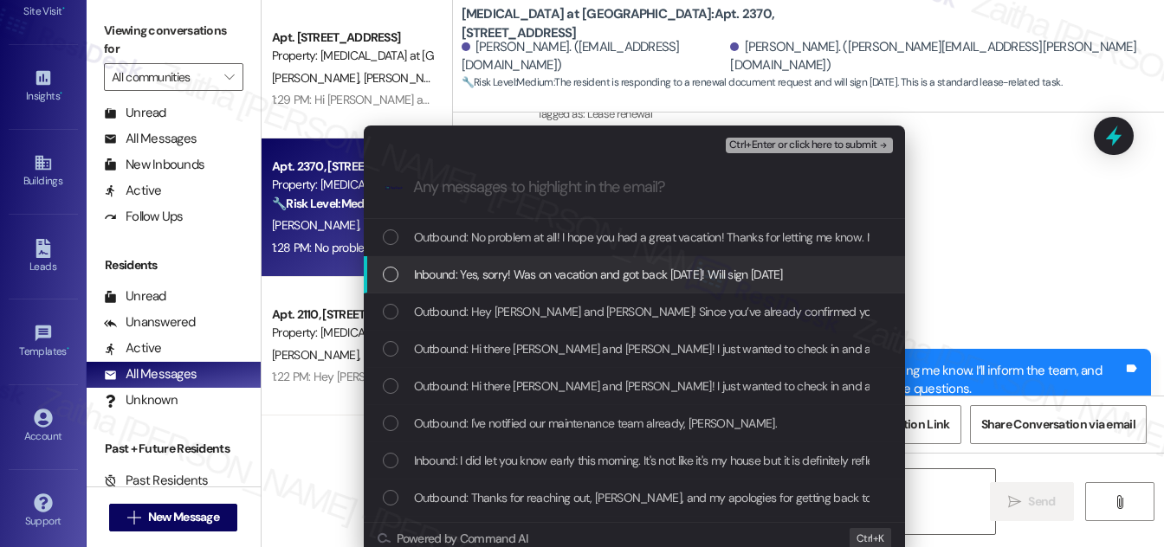
click at [395, 276] on div "Inbound: Yes, sorry! Was on vacation and got back [DATE]! Will sign [DATE]" at bounding box center [636, 274] width 507 height 19
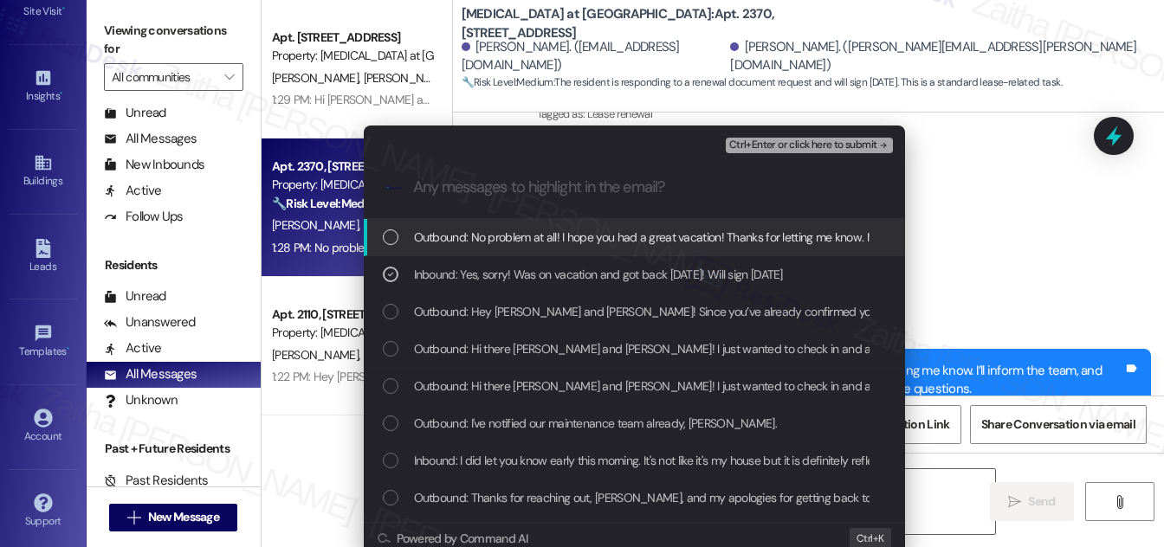
click at [794, 140] on span "Ctrl+Enter or click here to submit" at bounding box center [803, 145] width 148 height 12
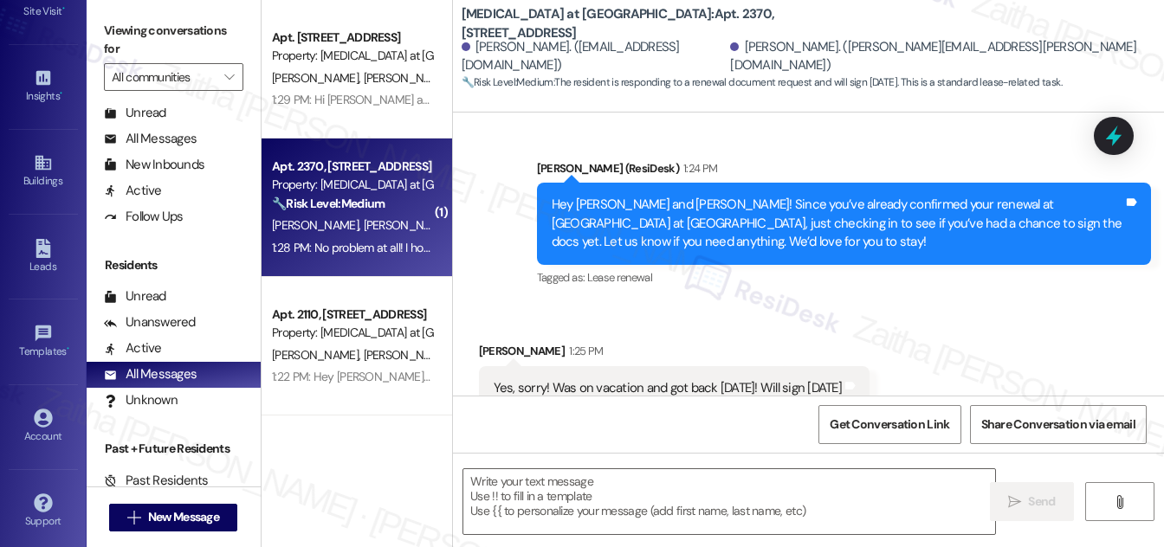
scroll to position [2552, 0]
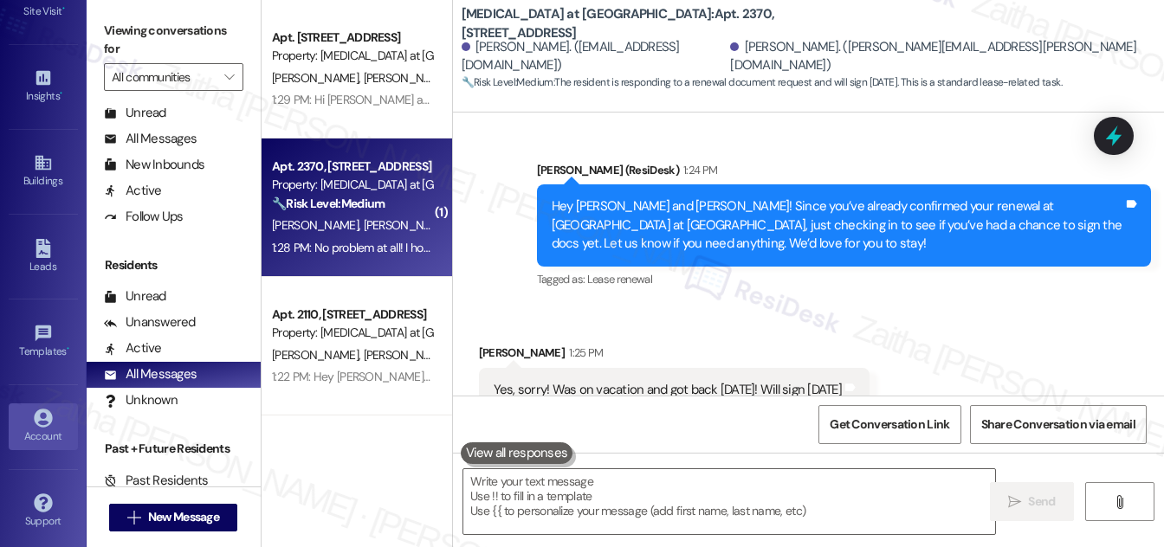
click at [35, 440] on link "Account" at bounding box center [43, 427] width 69 height 47
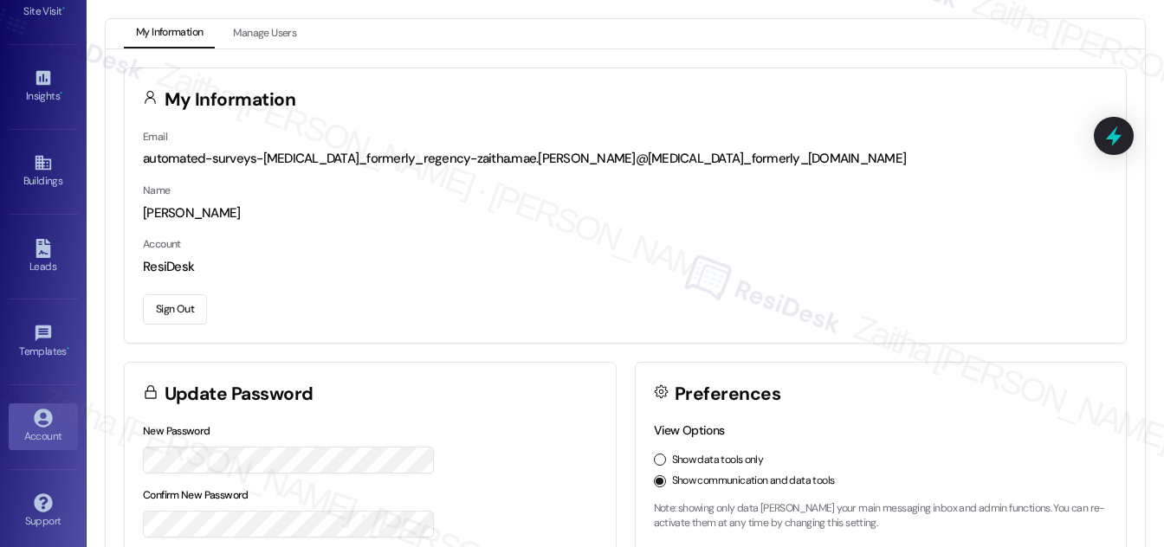
click at [164, 312] on button "Sign Out" at bounding box center [175, 310] width 64 height 30
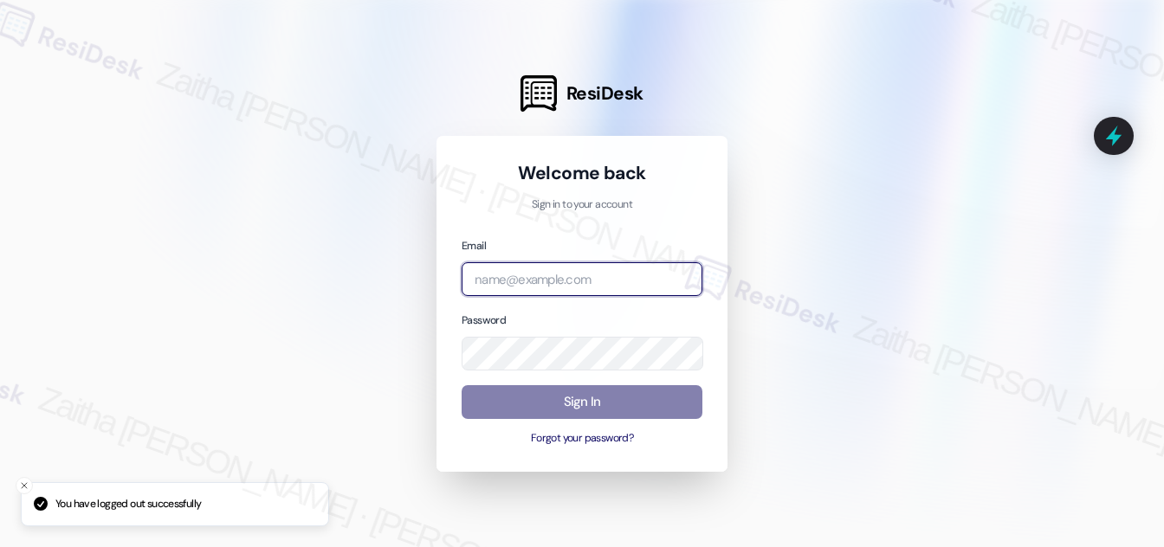
click at [562, 288] on input "email" at bounding box center [582, 279] width 241 height 34
type input "[EMAIL_ADDRESS][PERSON_NAME][DOMAIN_NAME]"
